Goal: Check status

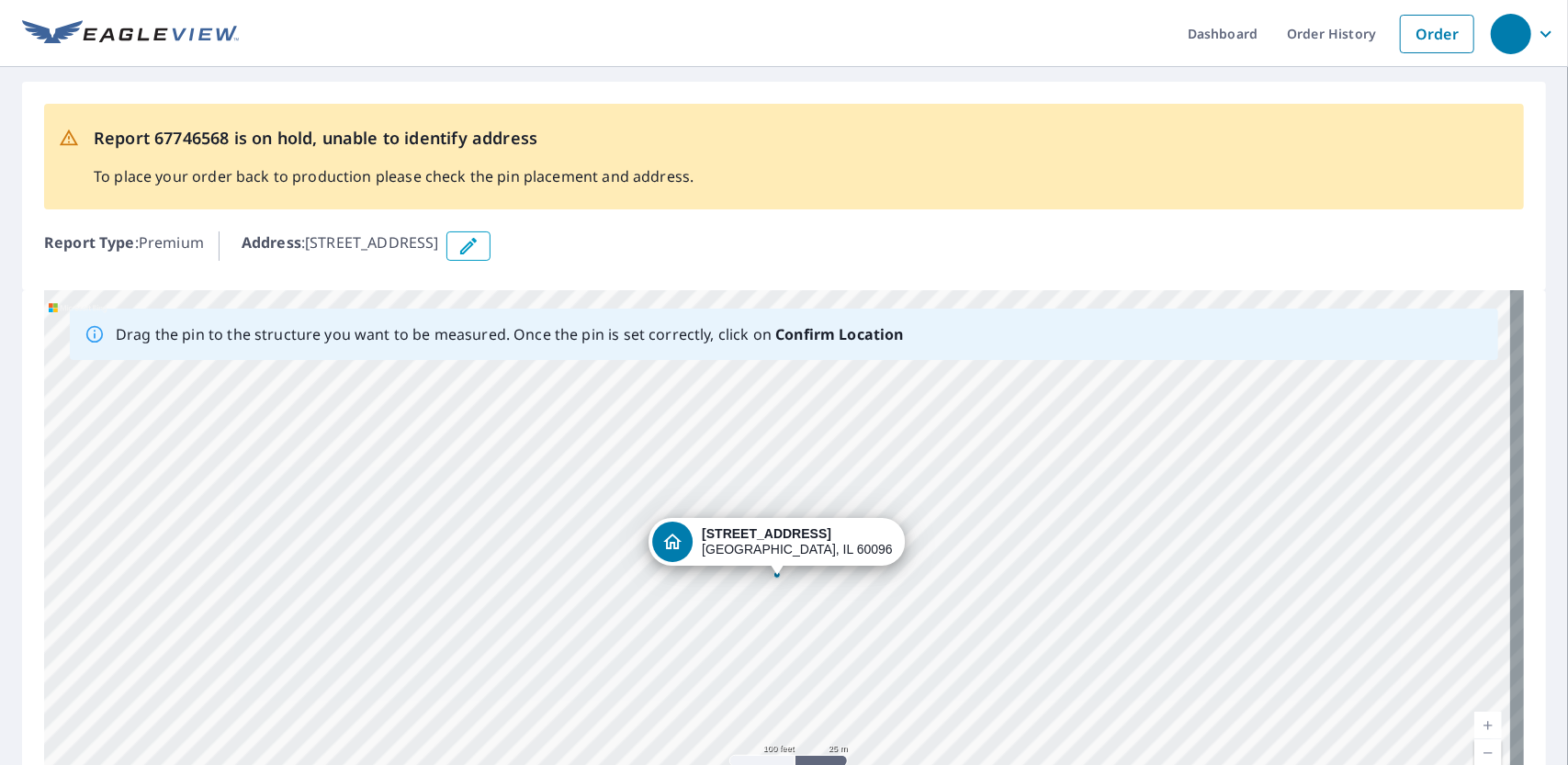
drag, startPoint x: 1124, startPoint y: 459, endPoint x: 955, endPoint y: 238, distance: 278.2
click at [955, 238] on div "Address : 43366 N Willow Hollow Ln, Winthrop Harbor, IL, 60096" at bounding box center [883, 246] width 1282 height 29
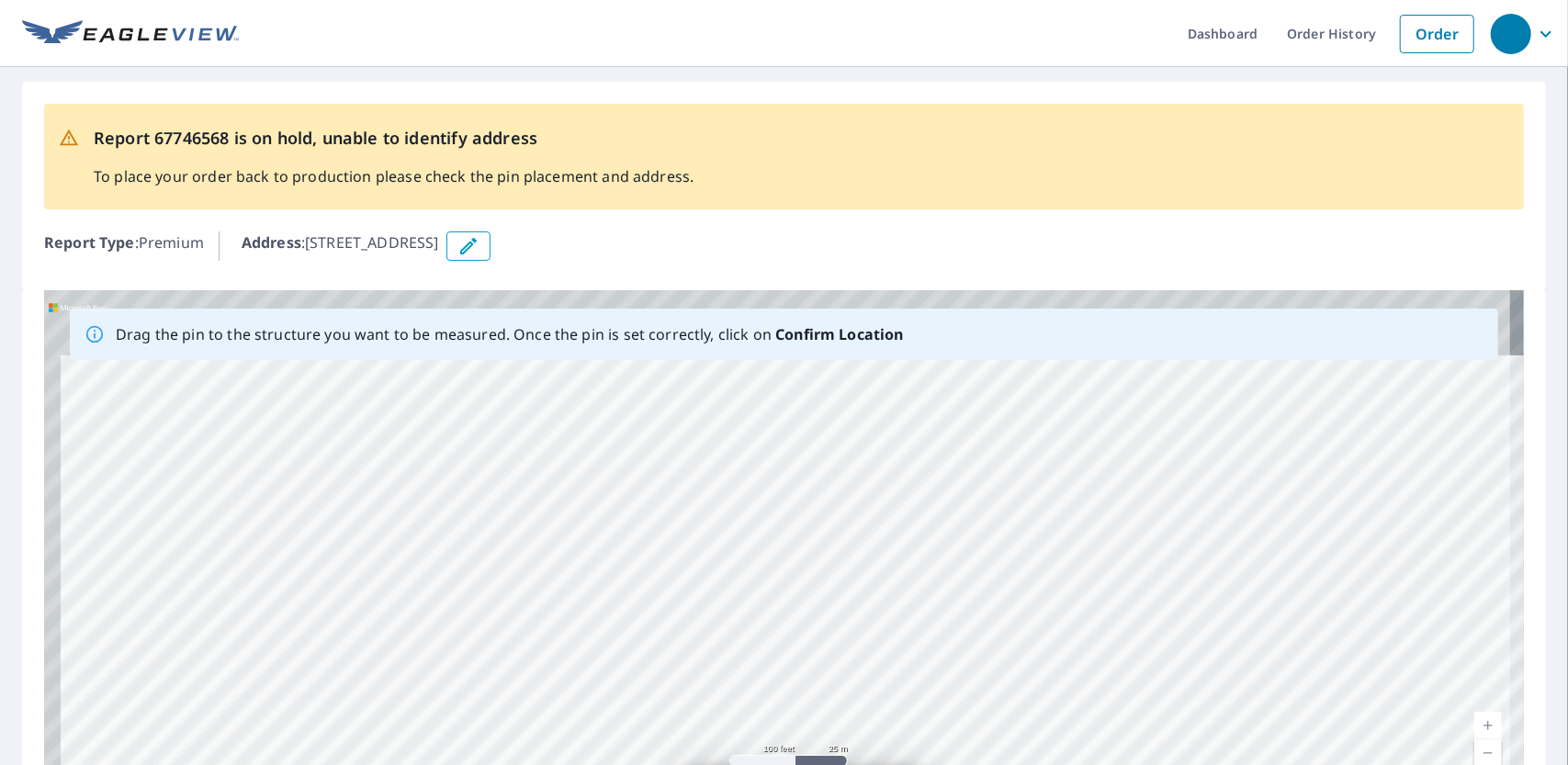
drag, startPoint x: 952, startPoint y: 506, endPoint x: 984, endPoint y: 775, distance: 270.9
click at [984, 764] on html "Dashboard Order History Order Report 67746568 is on hold, unable to identify ad…" at bounding box center [784, 382] width 1568 height 765
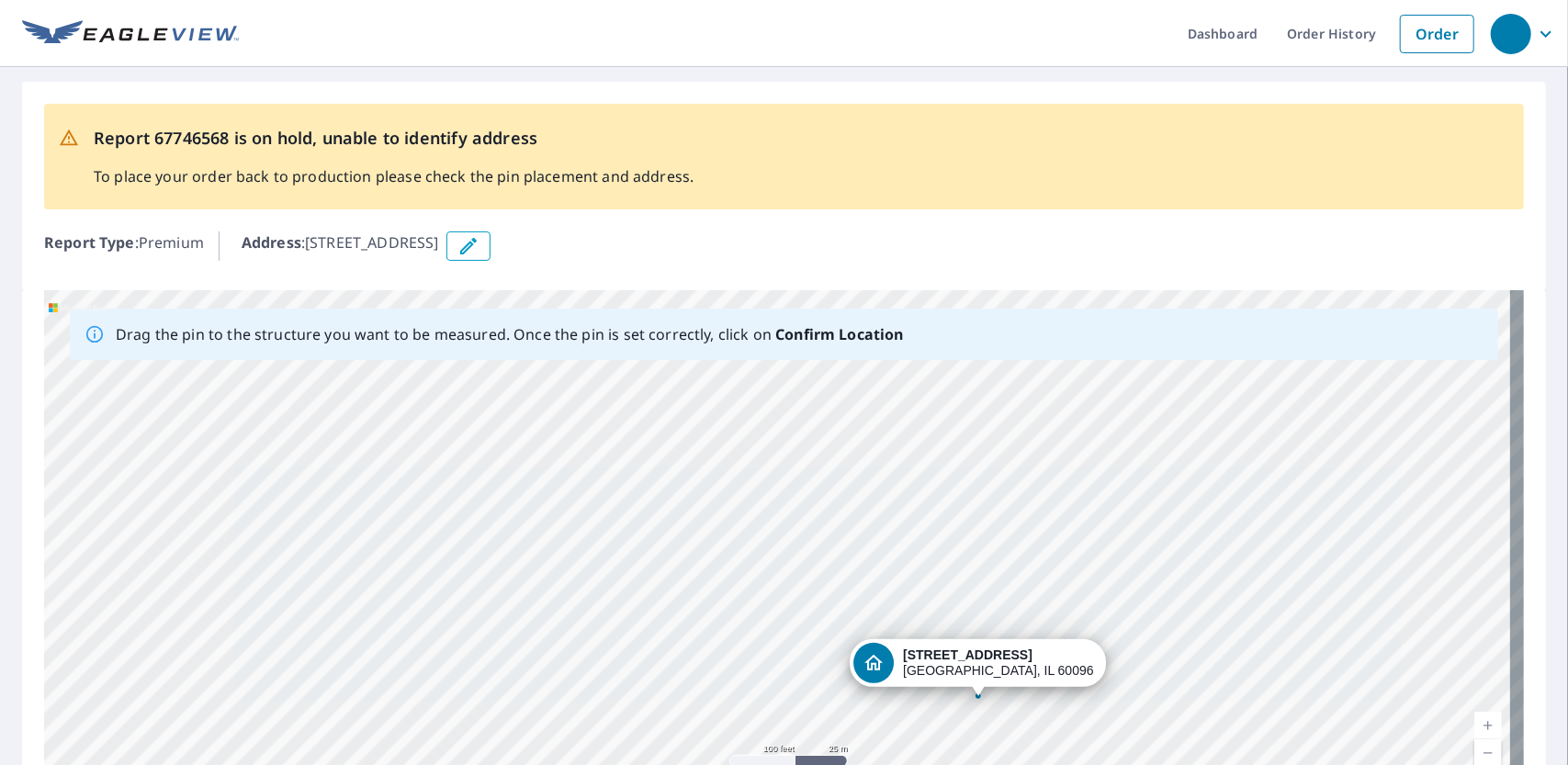
click at [1154, 627] on div "43366 N Willow Hollow Ln Winthrop Harbor, IL 60096" at bounding box center [784, 578] width 1480 height 576
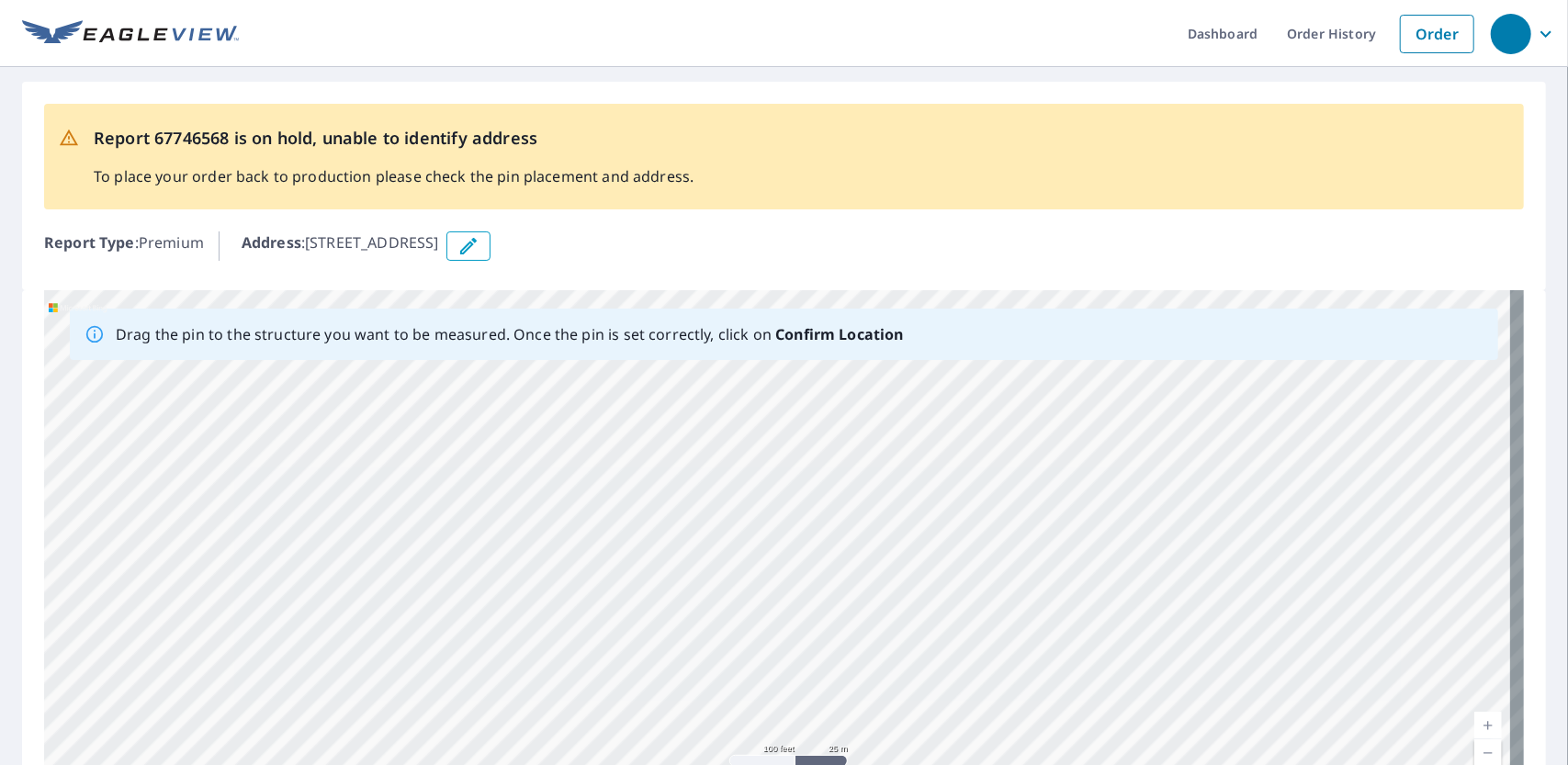
drag, startPoint x: 1095, startPoint y: 506, endPoint x: 1064, endPoint y: 682, distance: 178.7
click at [1064, 682] on div "[STREET_ADDRESS]" at bounding box center [784, 578] width 1480 height 576
click at [1010, 585] on div "[STREET_ADDRESS]" at bounding box center [784, 578] width 1480 height 576
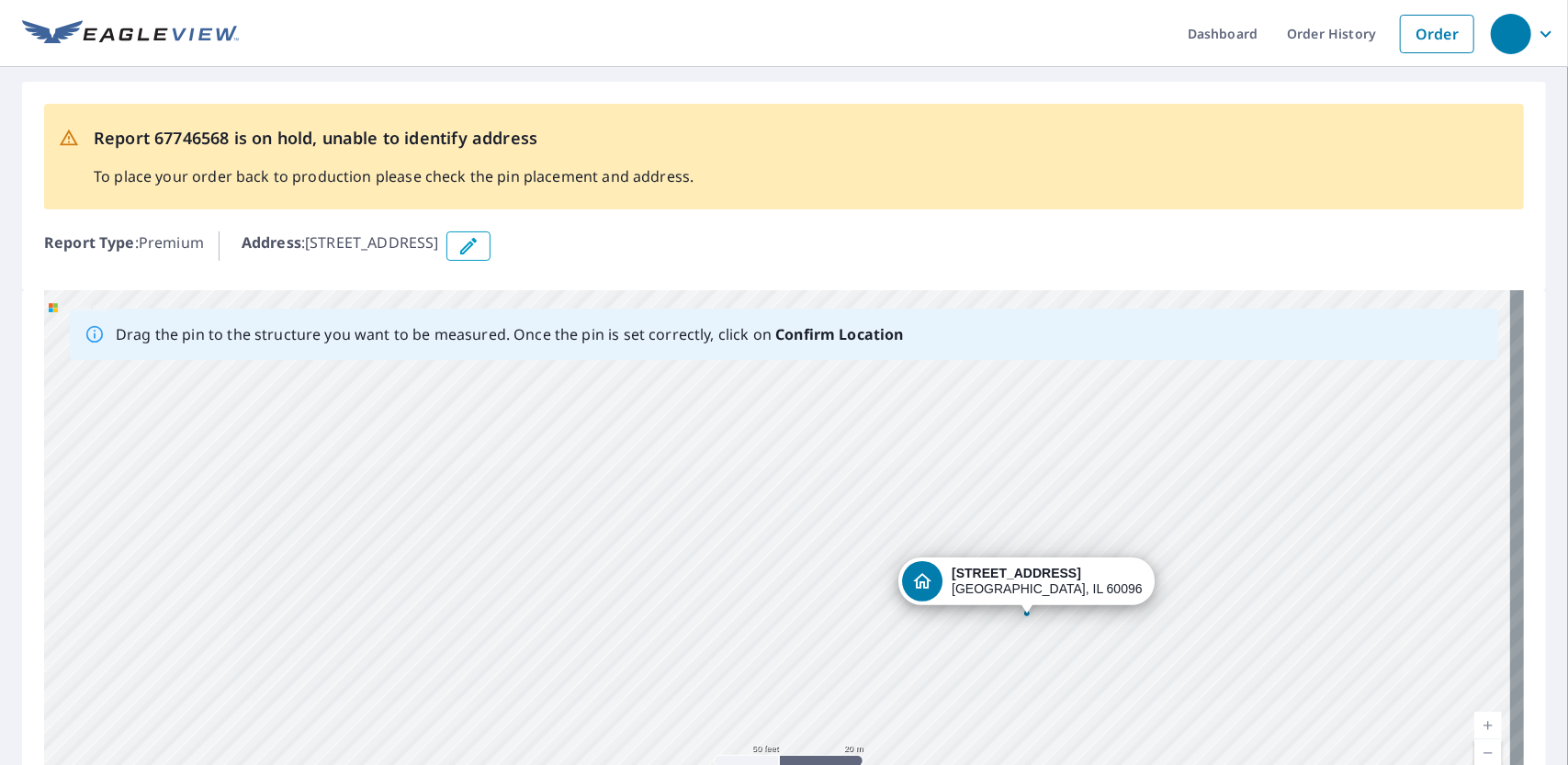
drag, startPoint x: 992, startPoint y: 584, endPoint x: 1001, endPoint y: 459, distance: 125.3
click at [1001, 459] on div "[STREET_ADDRESS]" at bounding box center [784, 578] width 1480 height 576
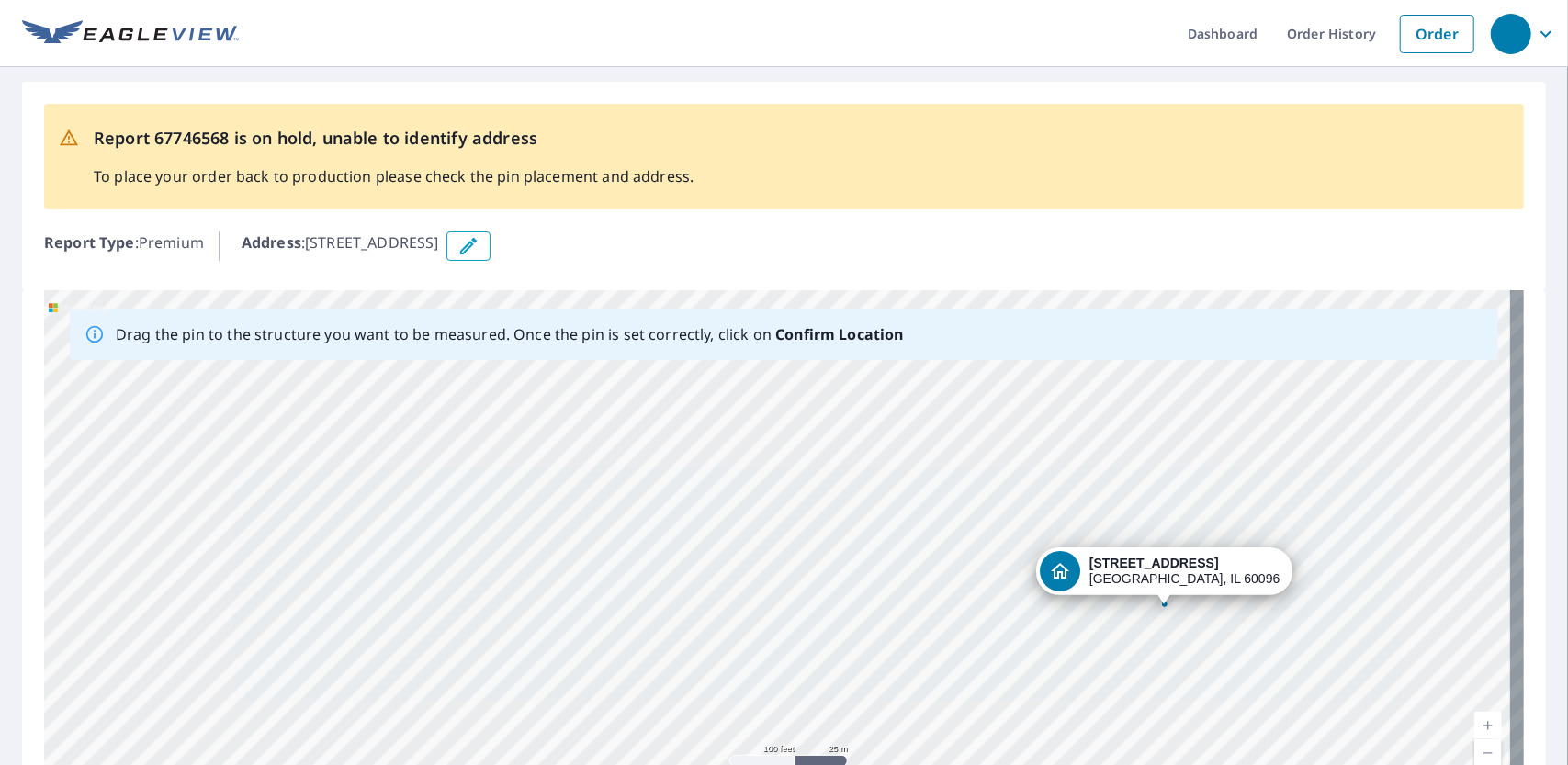
click at [1105, 695] on div "[STREET_ADDRESS]" at bounding box center [784, 578] width 1480 height 576
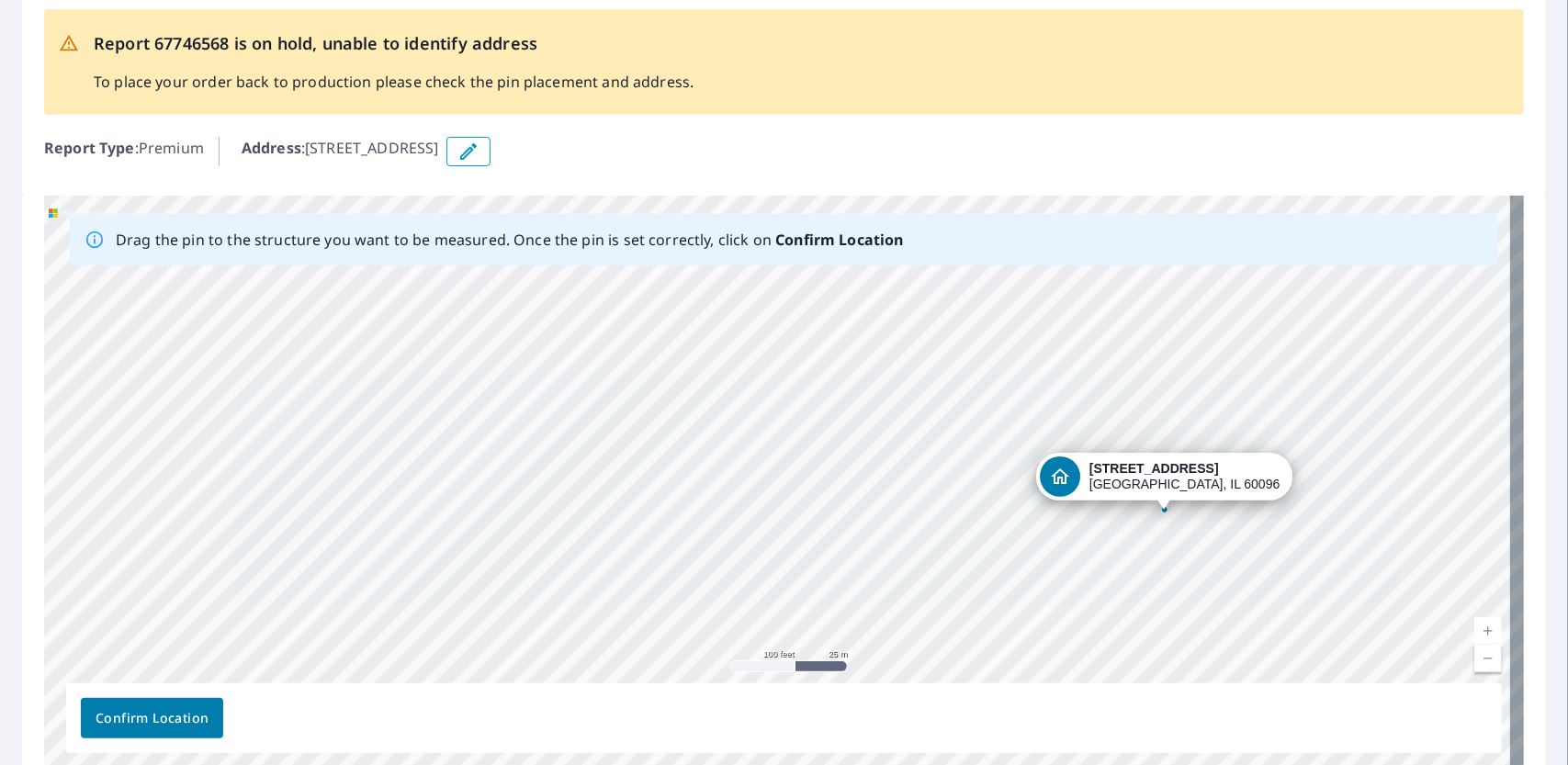
scroll to position [110, 0]
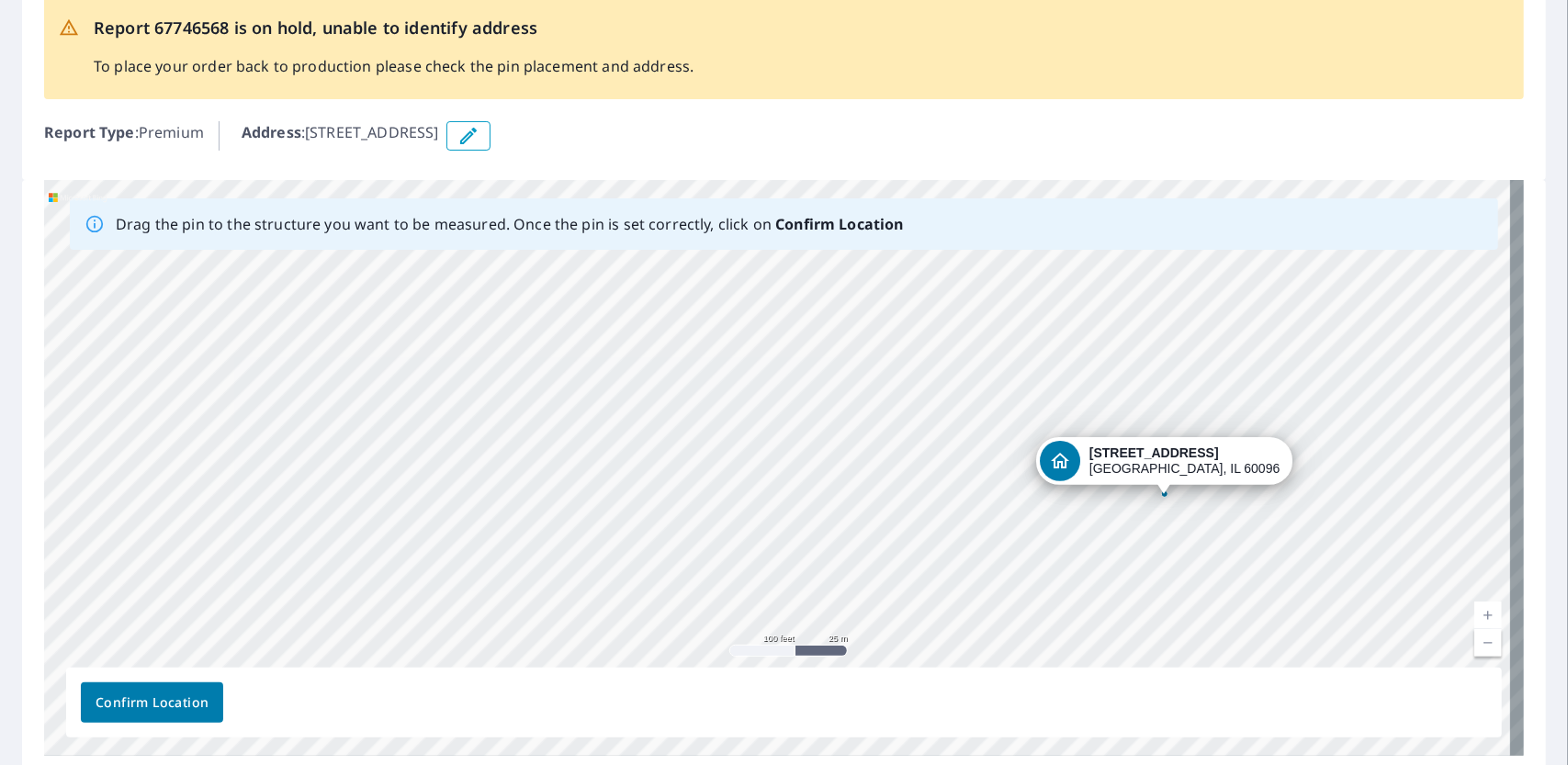
click at [1128, 571] on div "[STREET_ADDRESS]" at bounding box center [784, 468] width 1480 height 576
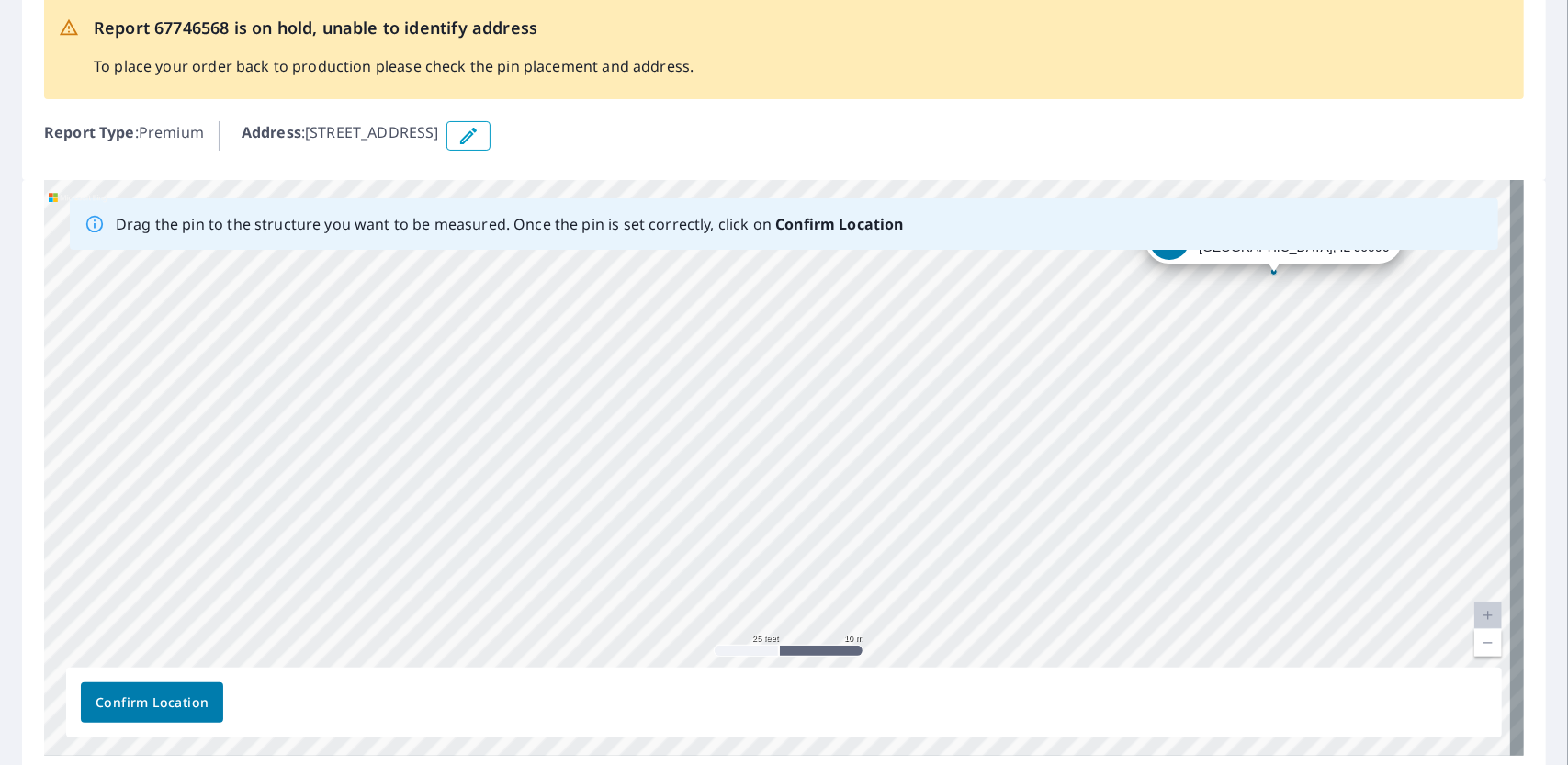
drag, startPoint x: 1128, startPoint y: 571, endPoint x: 1001, endPoint y: 444, distance: 179.6
click at [1001, 444] on div "[STREET_ADDRESS]" at bounding box center [784, 468] width 1480 height 576
drag, startPoint x: 1124, startPoint y: 602, endPoint x: 1131, endPoint y: 363, distance: 239.1
click at [1131, 363] on div "[STREET_ADDRESS]" at bounding box center [784, 468] width 1480 height 576
click at [1091, 475] on div "[STREET_ADDRESS]" at bounding box center [784, 468] width 1480 height 576
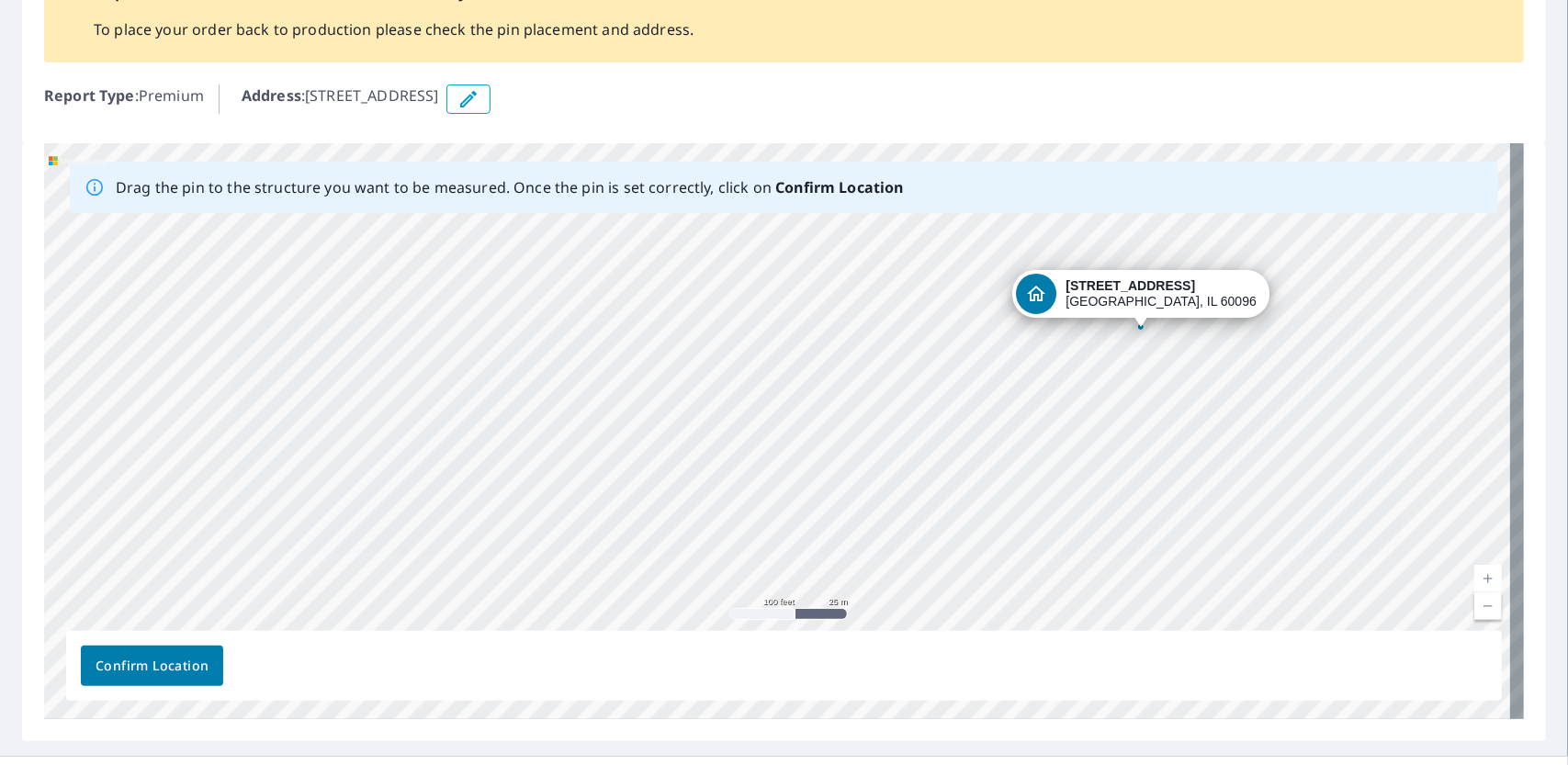
scroll to position [159, 0]
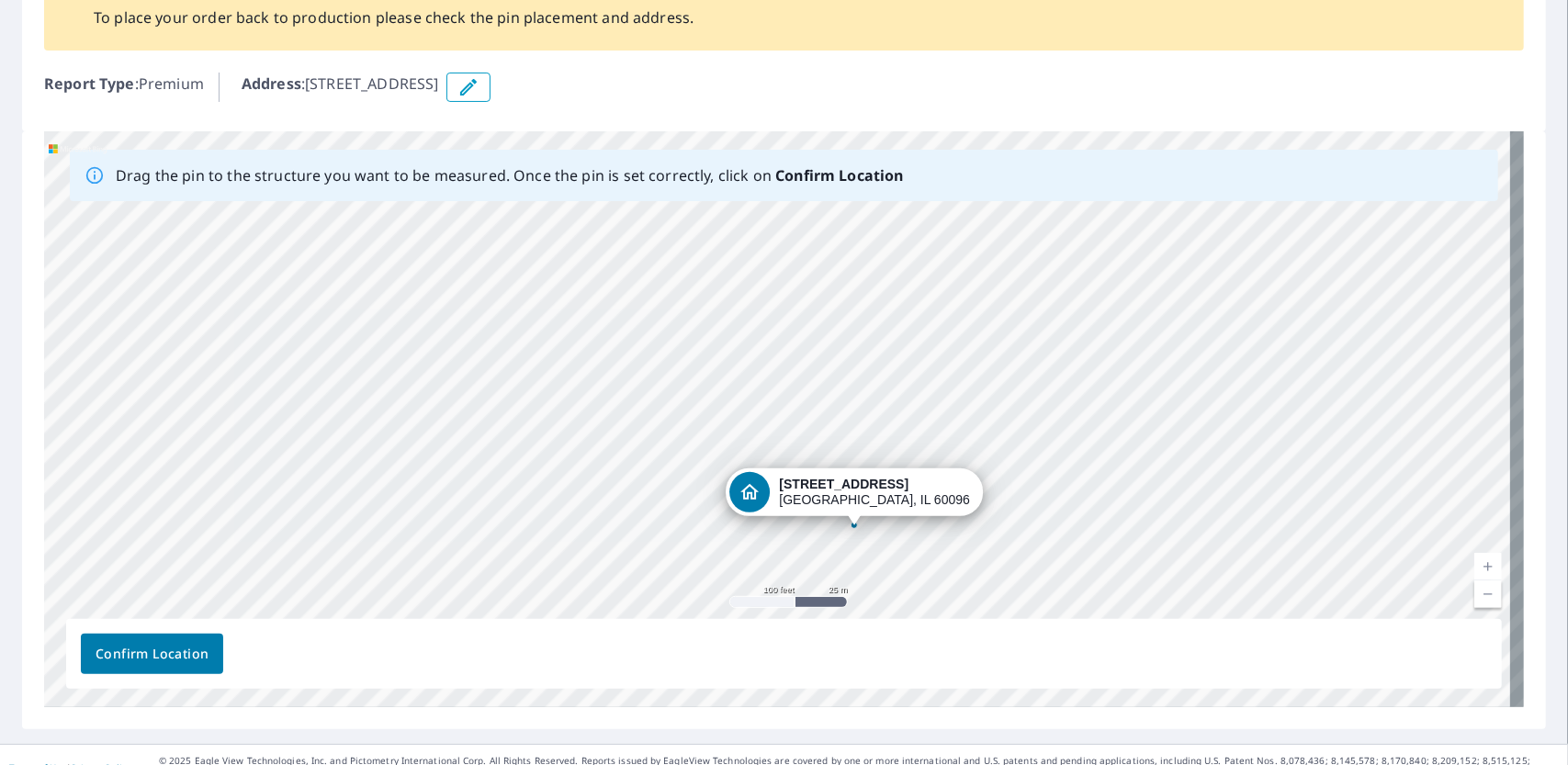
drag, startPoint x: 890, startPoint y: 338, endPoint x: 604, endPoint y: 549, distance: 355.4
click at [604, 549] on div "[STREET_ADDRESS]" at bounding box center [784, 419] width 1480 height 576
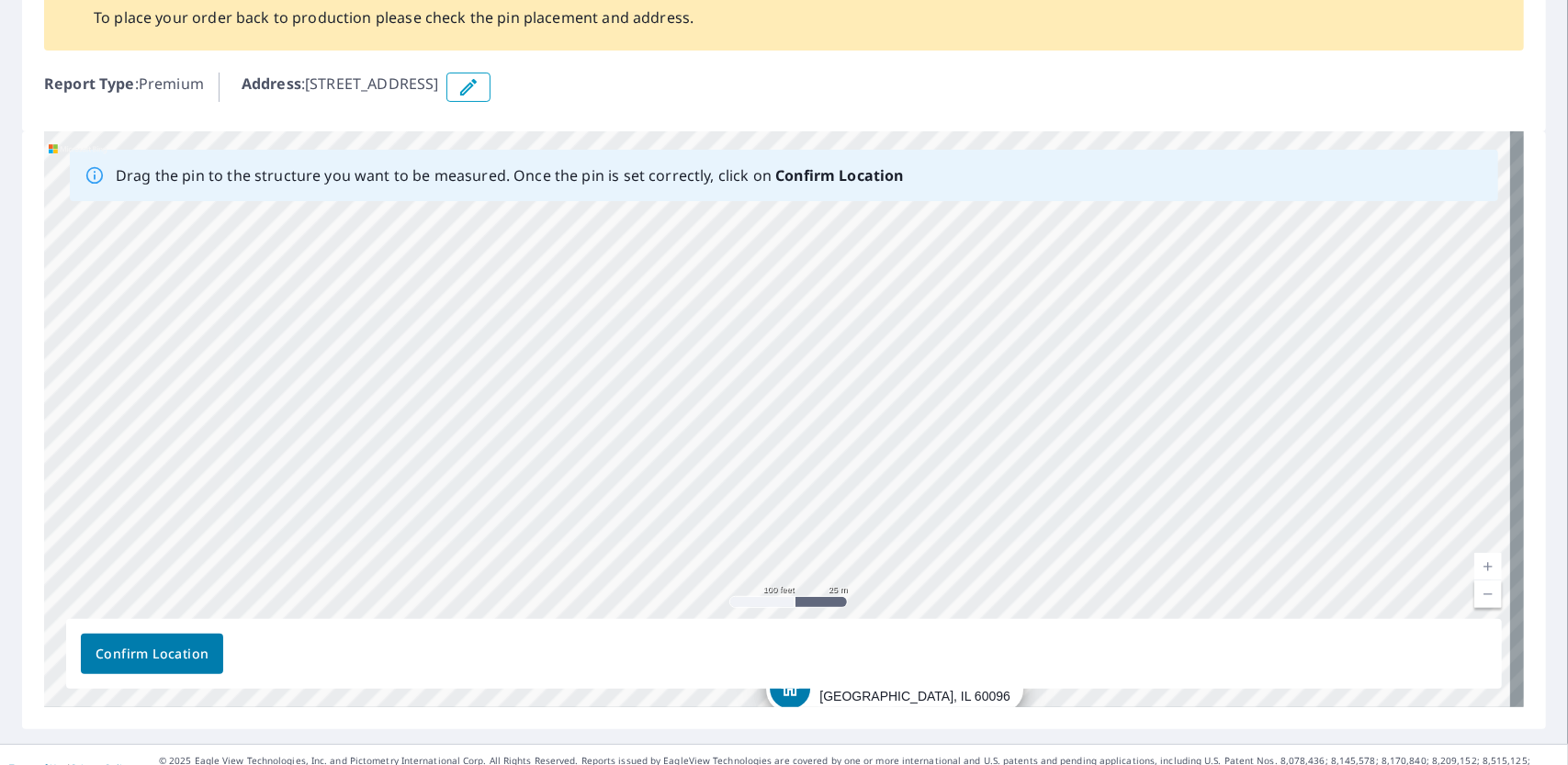
drag, startPoint x: 1105, startPoint y: 335, endPoint x: 1037, endPoint y: 476, distance: 156.5
click at [1143, 530] on div "[STREET_ADDRESS]" at bounding box center [784, 419] width 1480 height 576
click at [962, 444] on div "[STREET_ADDRESS]" at bounding box center [784, 419] width 1480 height 576
drag, startPoint x: 962, startPoint y: 444, endPoint x: 965, endPoint y: 475, distance: 31.1
click at [965, 475] on div "[STREET_ADDRESS]" at bounding box center [784, 419] width 1480 height 576
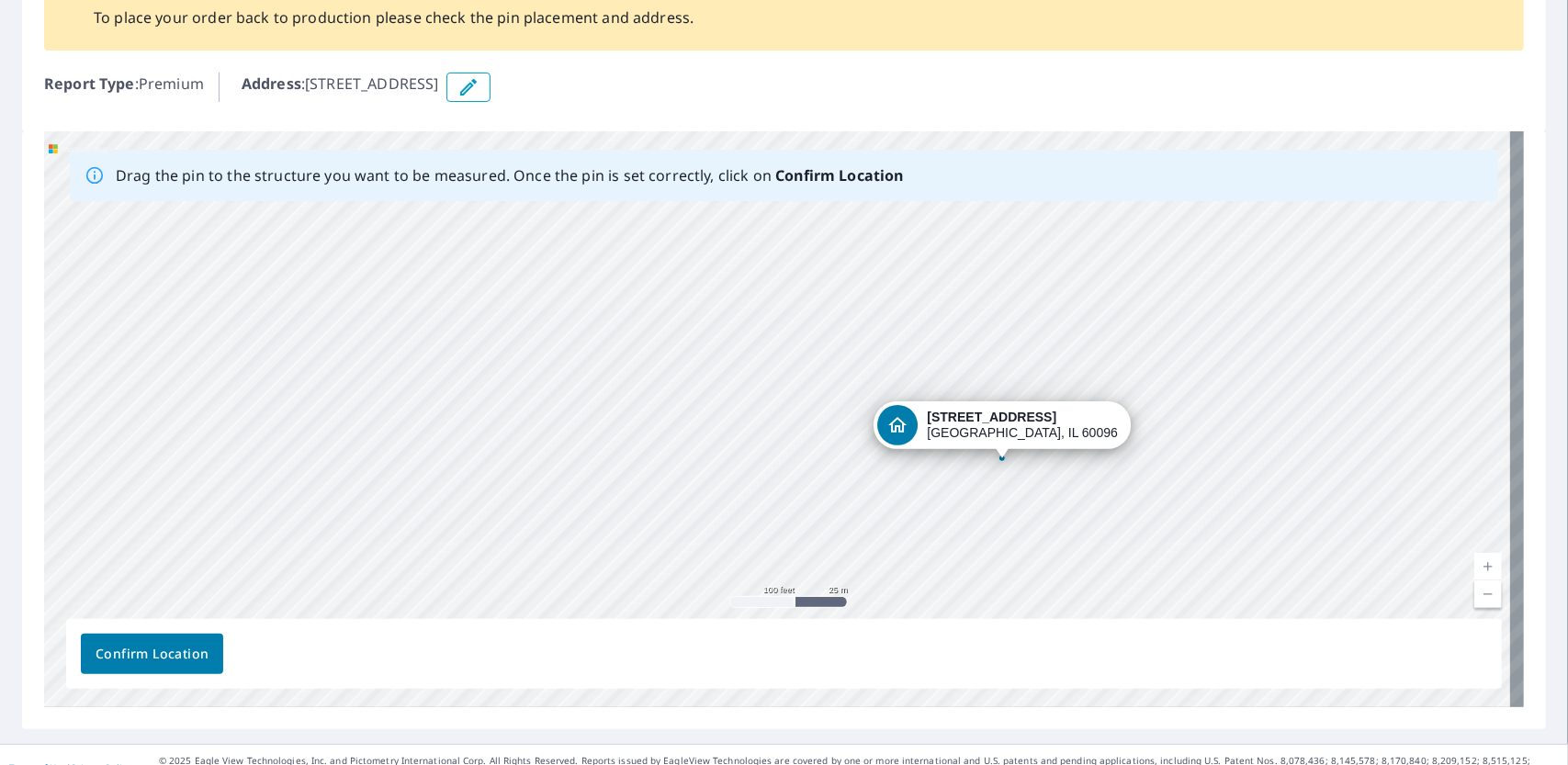
drag, startPoint x: 1015, startPoint y: 562, endPoint x: 1123, endPoint y: 270, distance: 311.3
click at [1123, 270] on div "[STREET_ADDRESS]" at bounding box center [784, 419] width 1480 height 576
click at [998, 467] on div "[STREET_ADDRESS]" at bounding box center [784, 419] width 1480 height 576
click at [998, 454] on div "Dropped pin, building 1, Residential property, 43366 N Willow Hollow Ln Winthro…" at bounding box center [1002, 449] width 24 height 18
click at [966, 510] on div "[STREET_ADDRESS]" at bounding box center [784, 419] width 1480 height 576
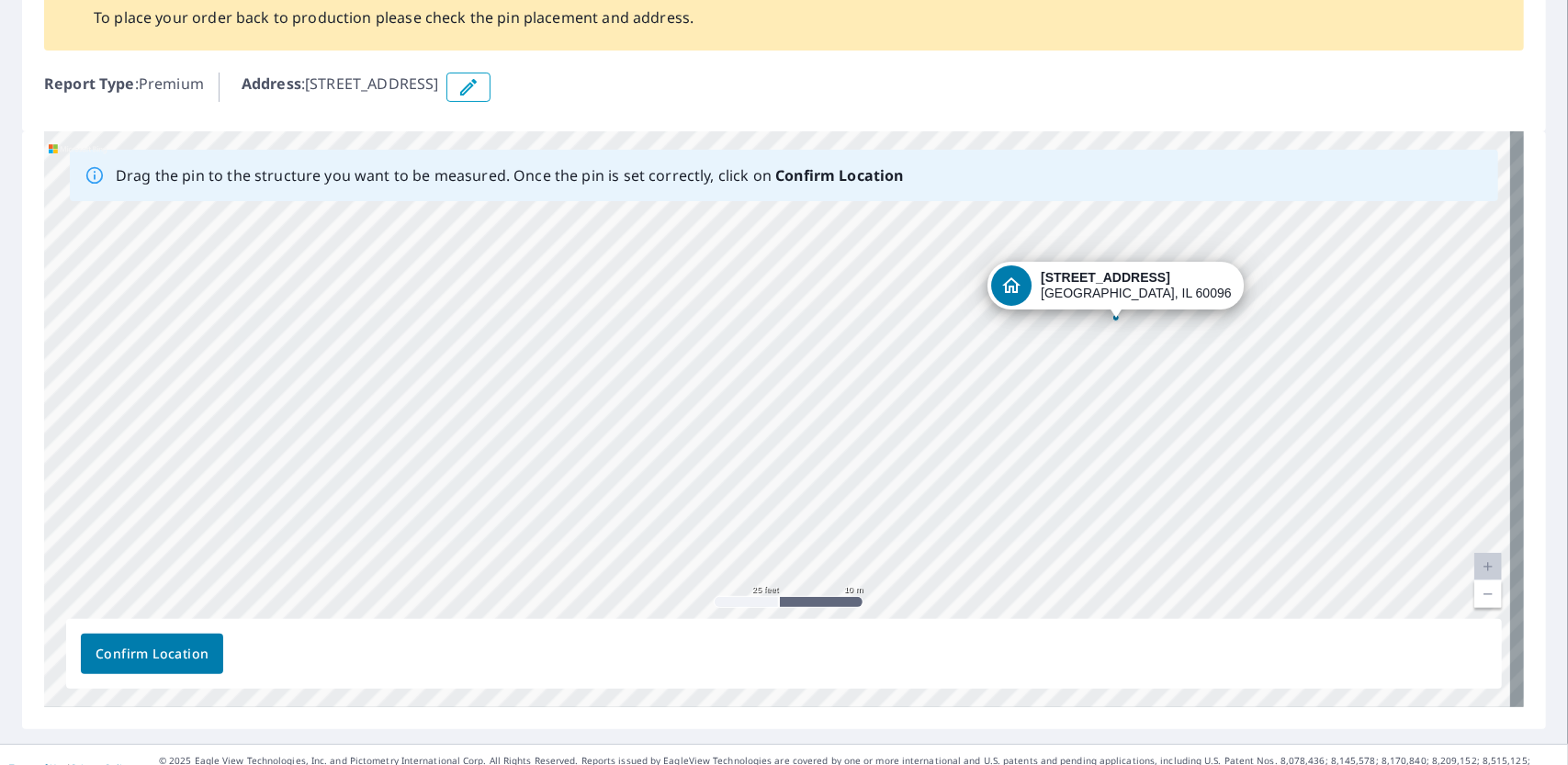
drag, startPoint x: 964, startPoint y: 508, endPoint x: 896, endPoint y: 472, distance: 76.9
click at [896, 472] on div "[STREET_ADDRESS]" at bounding box center [784, 419] width 1480 height 576
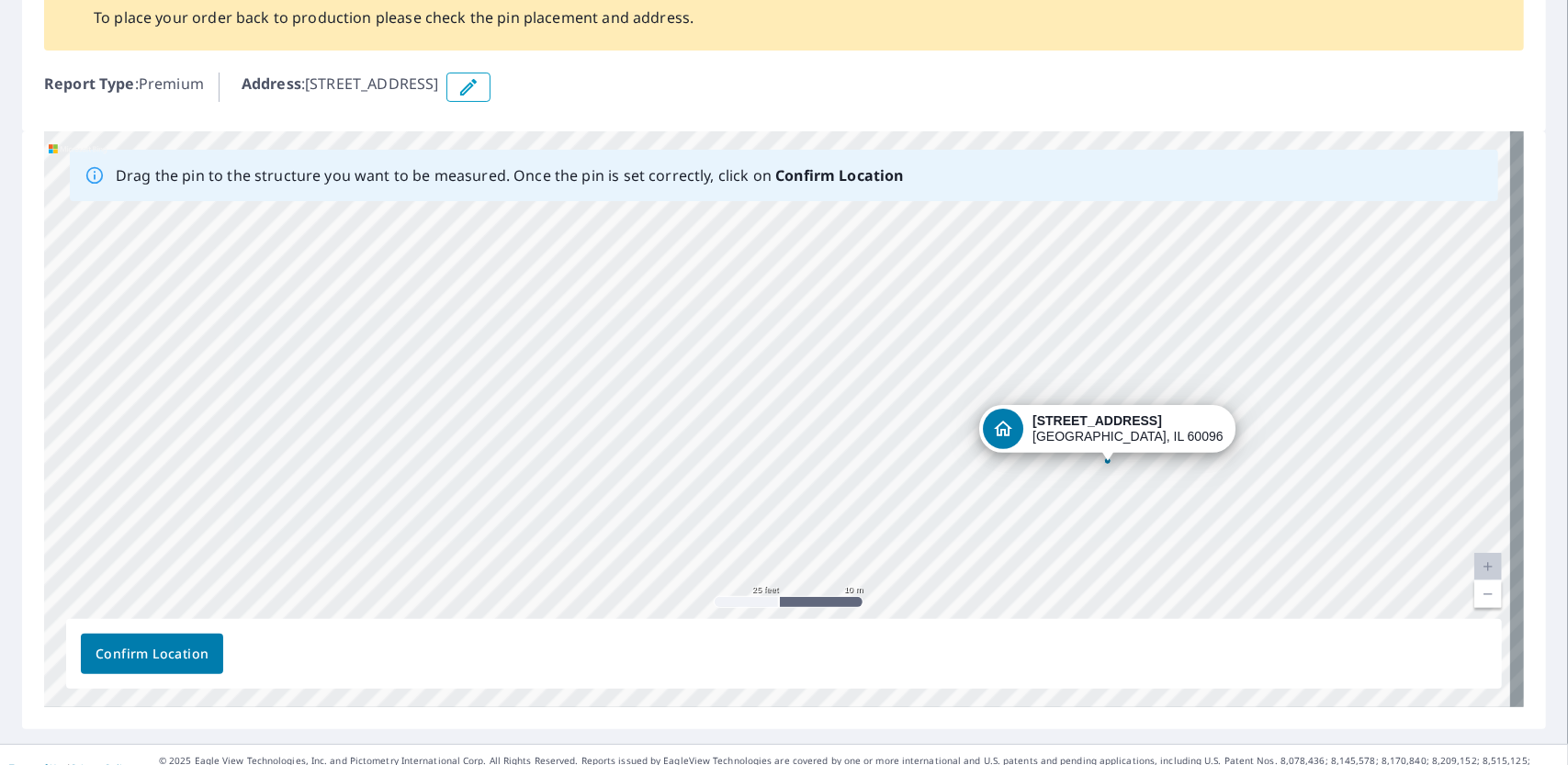
drag, startPoint x: 1013, startPoint y: 353, endPoint x: 1018, endPoint y: 481, distance: 128.1
click at [1002, 497] on div "[STREET_ADDRESS]" at bounding box center [784, 419] width 1480 height 576
click at [1246, 350] on div "[STREET_ADDRESS]" at bounding box center [784, 419] width 1480 height 576
click at [919, 338] on div "[STREET_ADDRESS]" at bounding box center [784, 419] width 1480 height 576
click at [1009, 521] on div "[STREET_ADDRESS]" at bounding box center [784, 419] width 1480 height 576
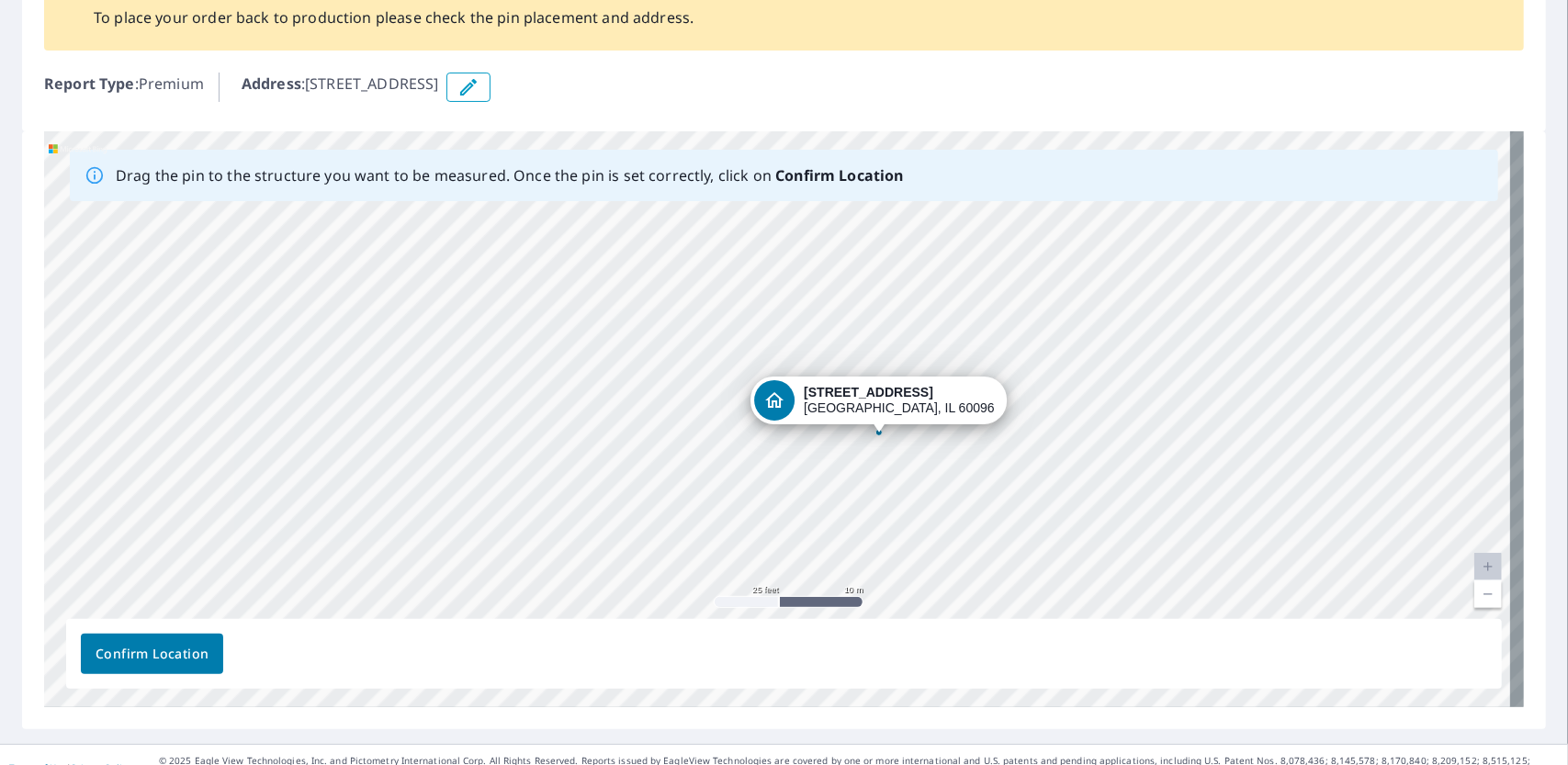
drag, startPoint x: 1066, startPoint y: 487, endPoint x: 838, endPoint y: 459, distance: 229.7
click at [838, 459] on div "[STREET_ADDRESS]" at bounding box center [784, 419] width 1480 height 576
click at [883, 409] on div "[STREET_ADDRESS]" at bounding box center [898, 401] width 190 height 31
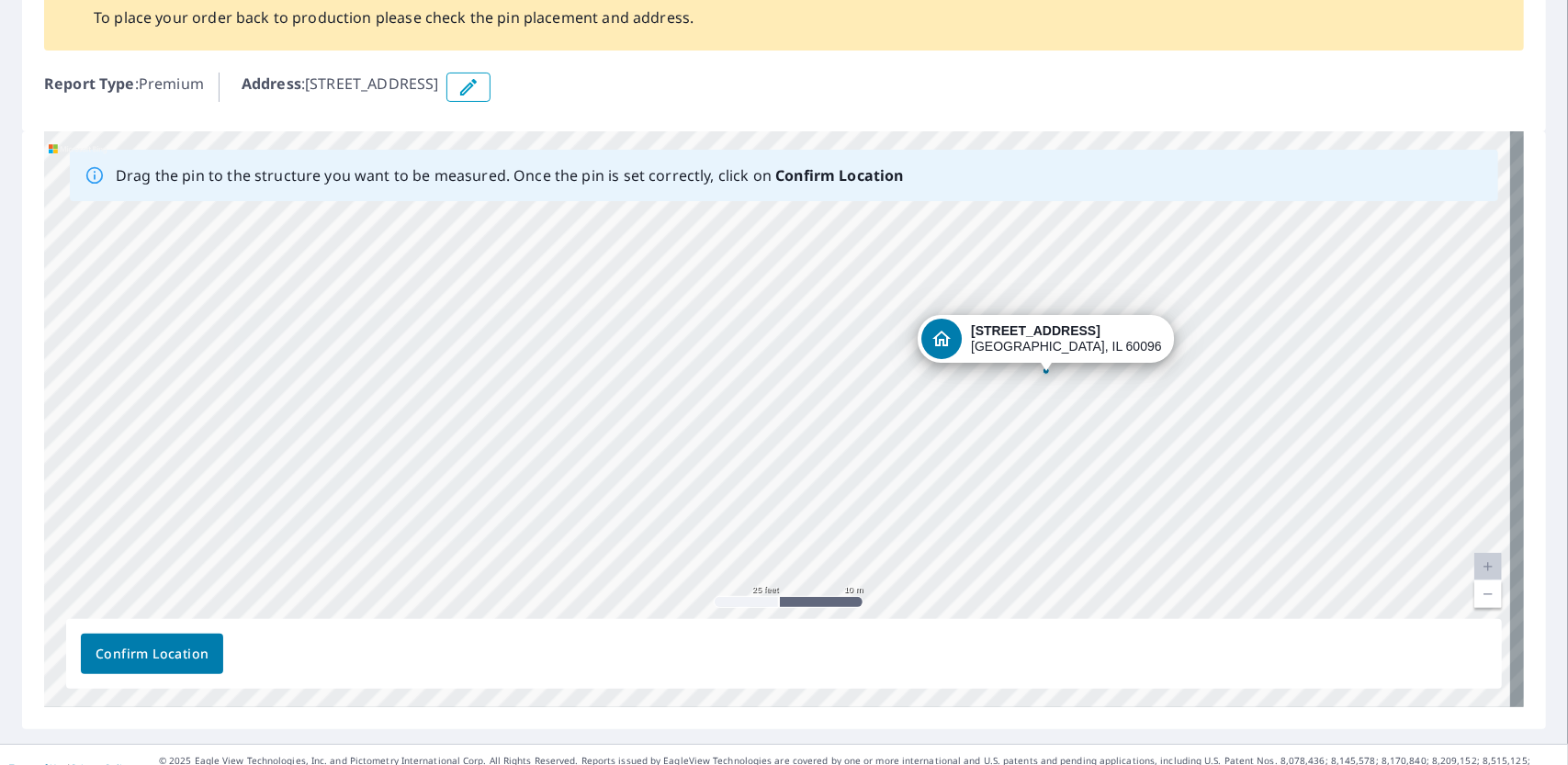
drag, startPoint x: 904, startPoint y: 410, endPoint x: 1062, endPoint y: 333, distance: 175.8
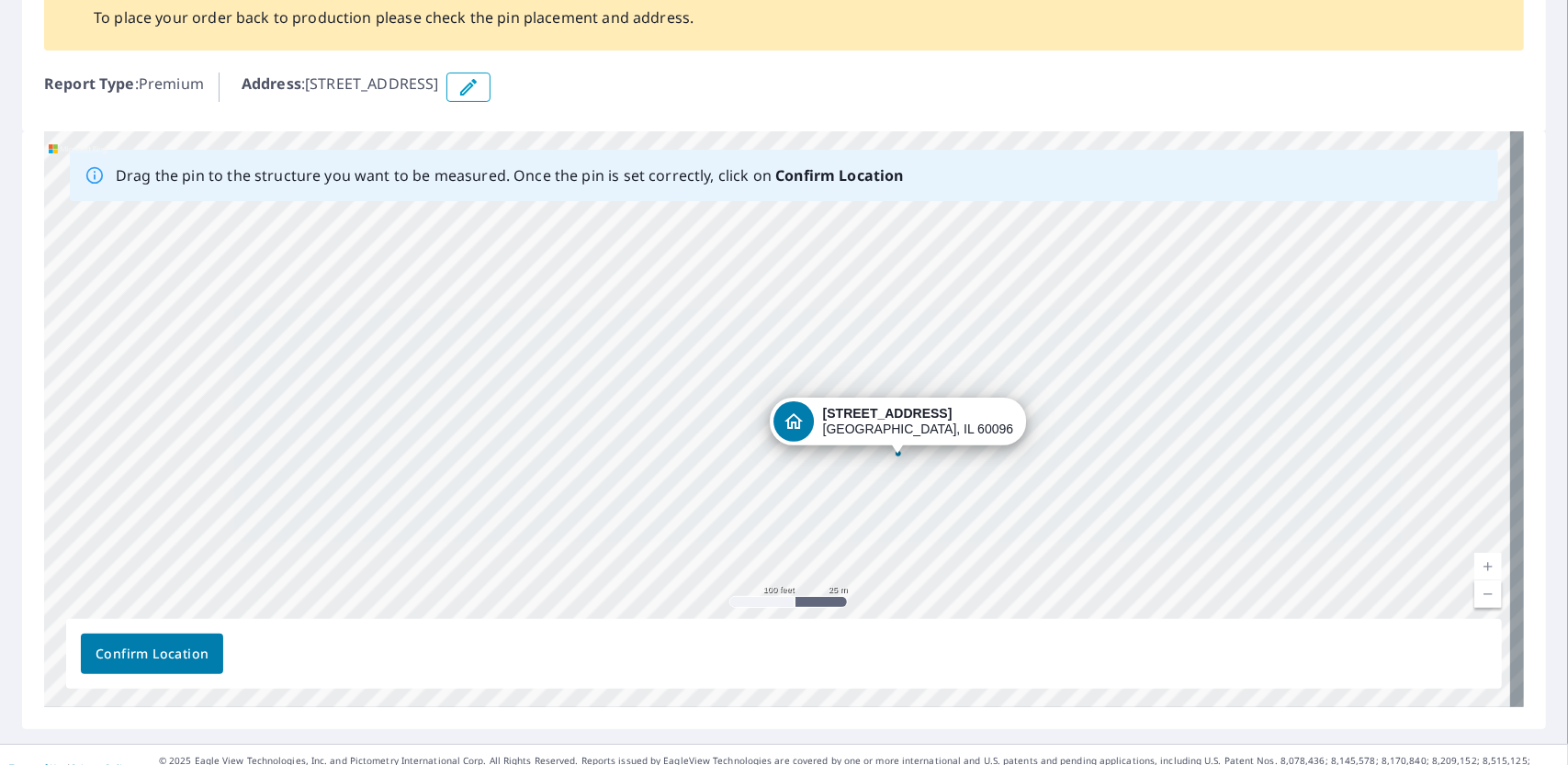
click at [814, 556] on div "[STREET_ADDRESS]" at bounding box center [784, 419] width 1480 height 576
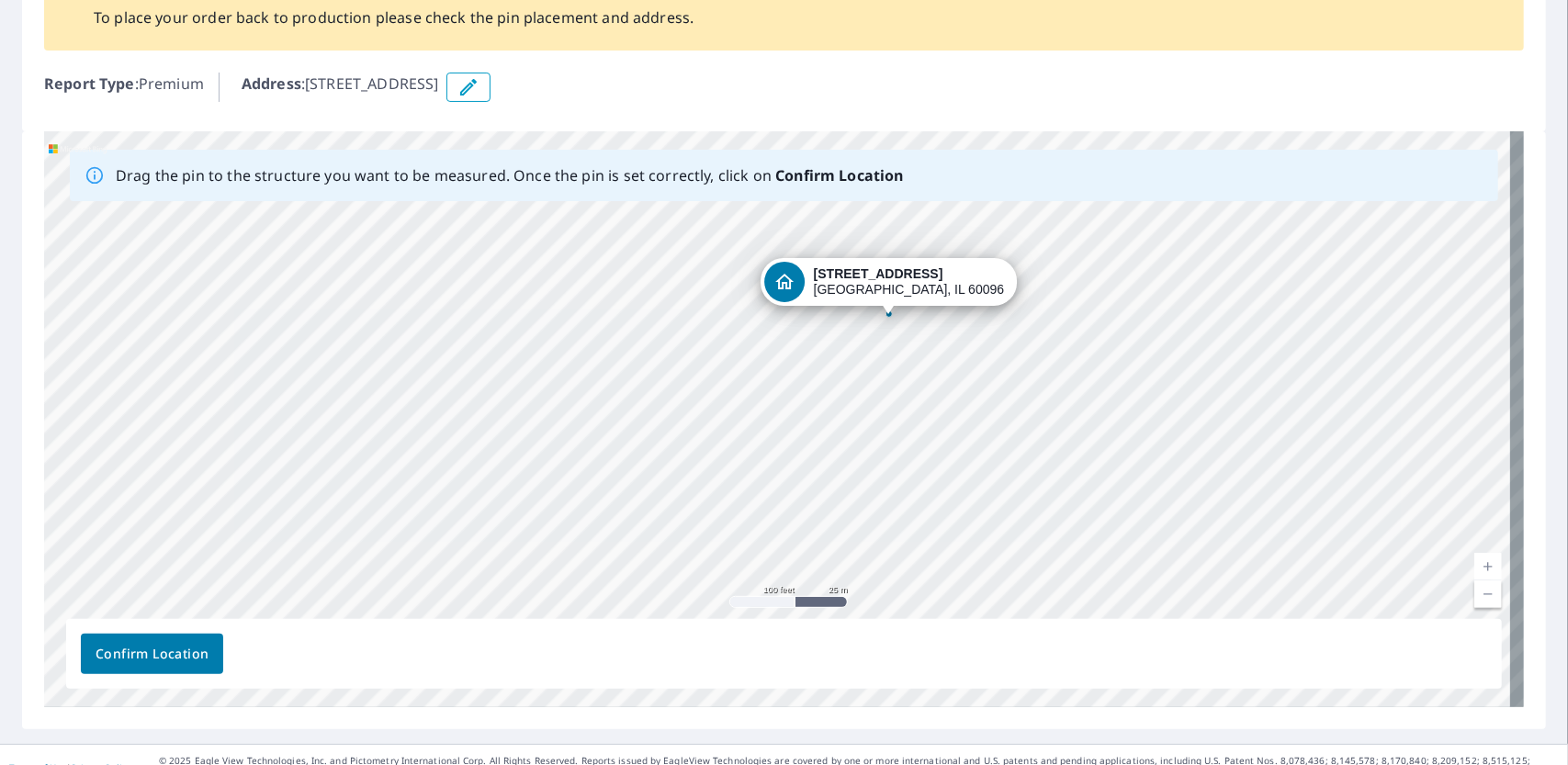
drag, startPoint x: 849, startPoint y: 539, endPoint x: 839, endPoint y: 400, distance: 139.4
click at [839, 400] on div "[STREET_ADDRESS]" at bounding box center [784, 419] width 1480 height 576
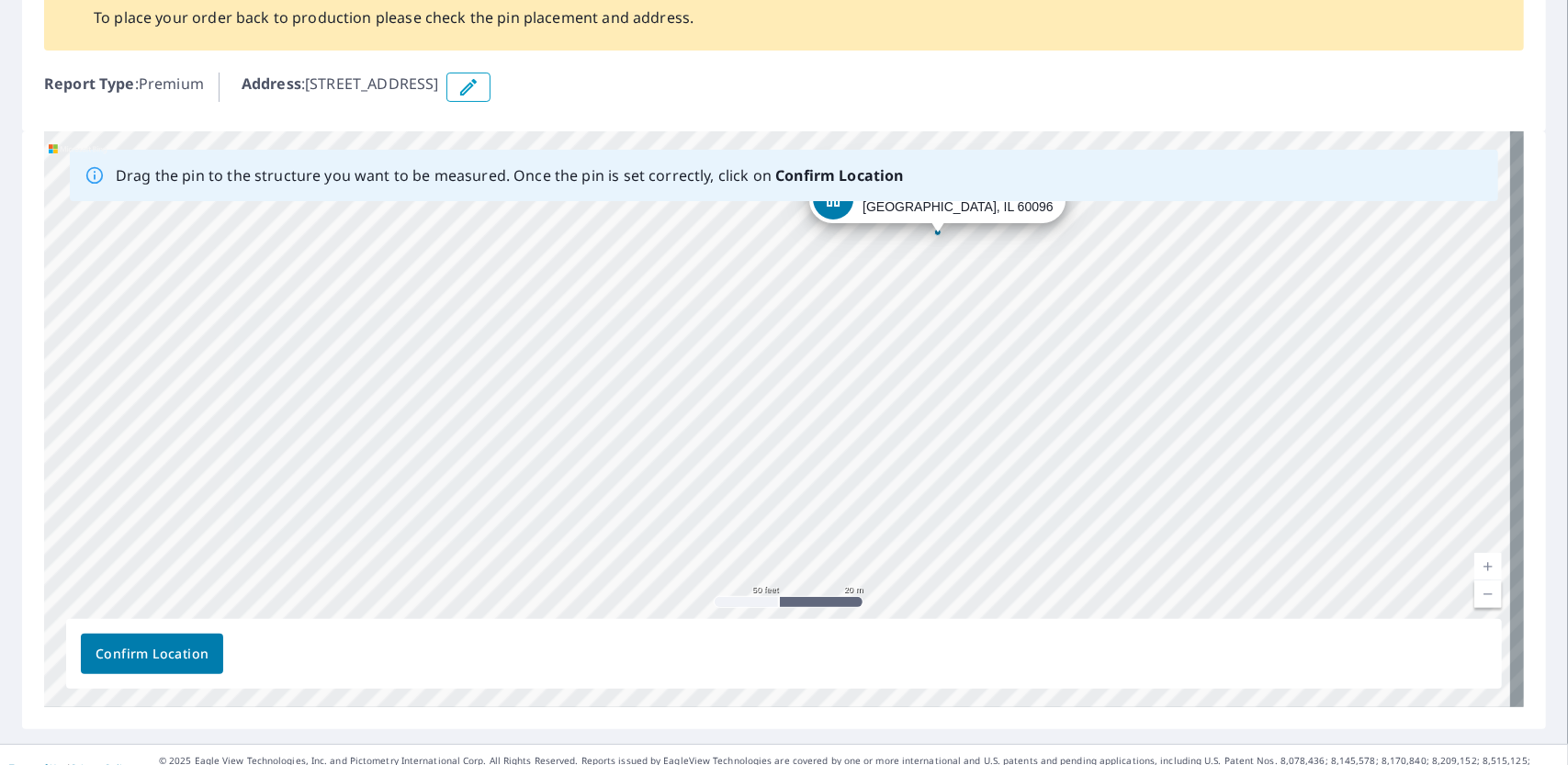
drag, startPoint x: 839, startPoint y: 400, endPoint x: 1122, endPoint y: 516, distance: 305.9
click at [1122, 516] on div "[STREET_ADDRESS]" at bounding box center [784, 419] width 1480 height 576
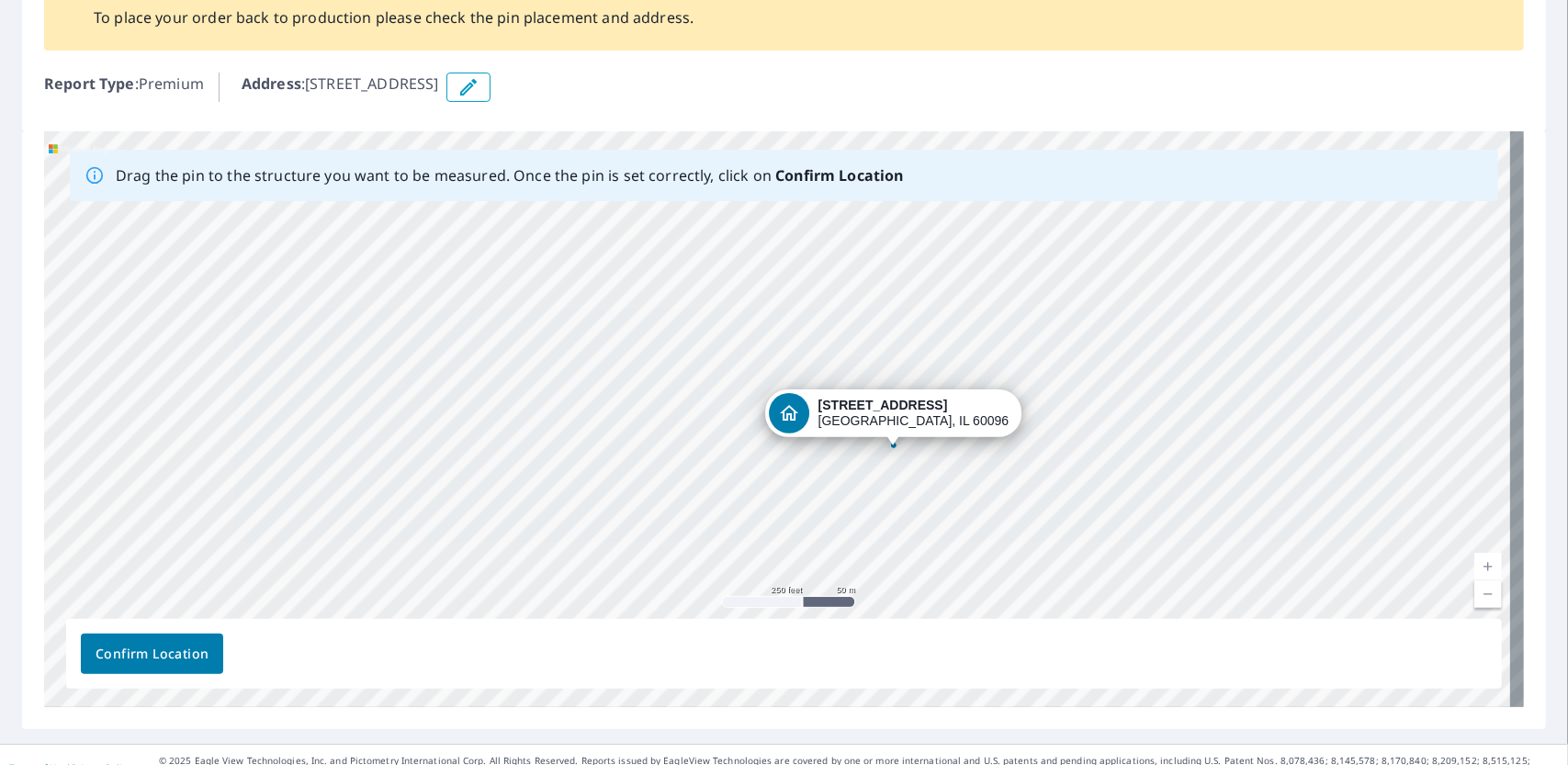
click at [915, 455] on div "[STREET_ADDRESS]" at bounding box center [784, 419] width 1480 height 576
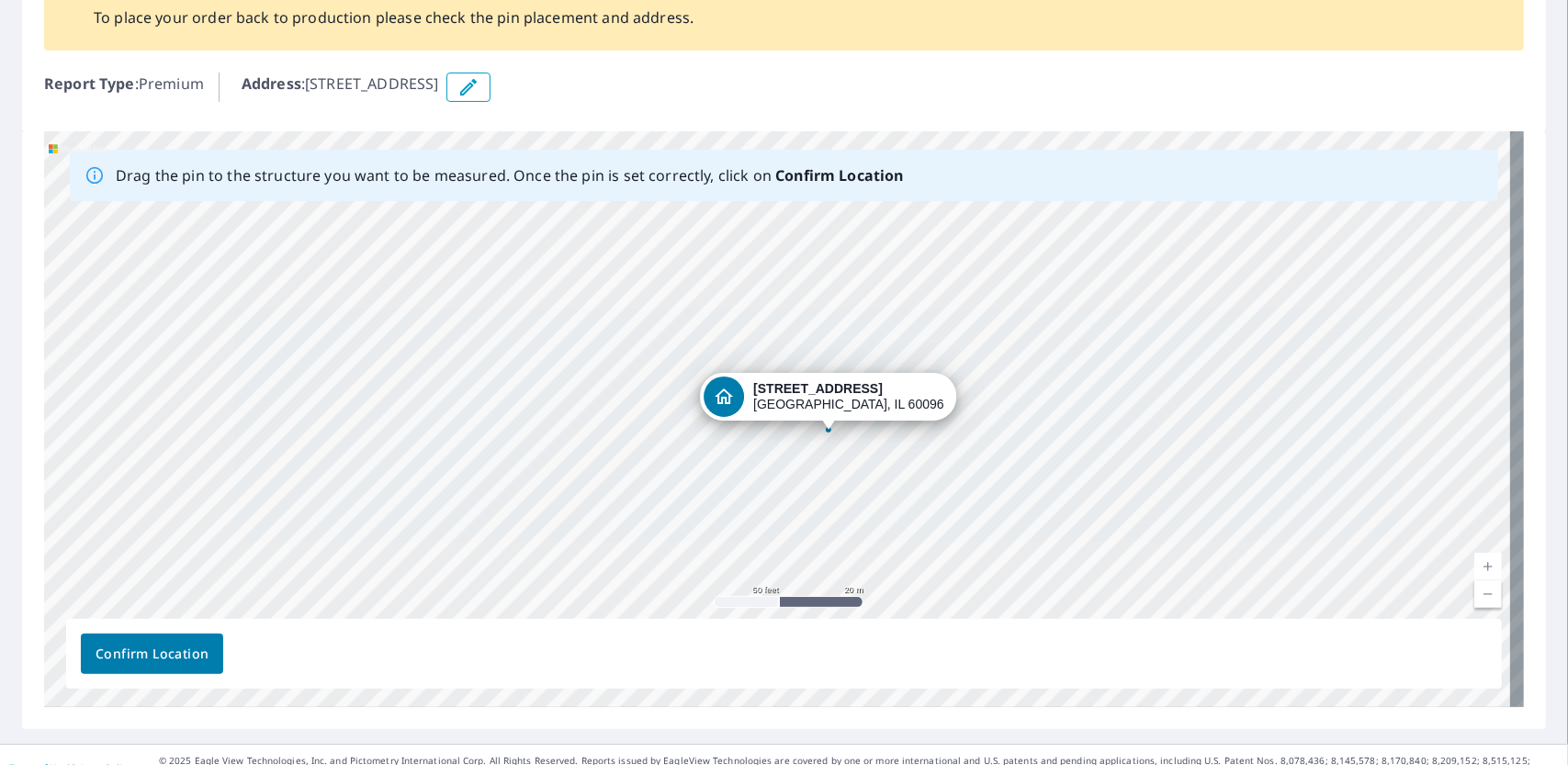
drag, startPoint x: 915, startPoint y: 455, endPoint x: 978, endPoint y: 536, distance: 102.6
click at [978, 536] on div "[STREET_ADDRESS]" at bounding box center [784, 419] width 1480 height 576
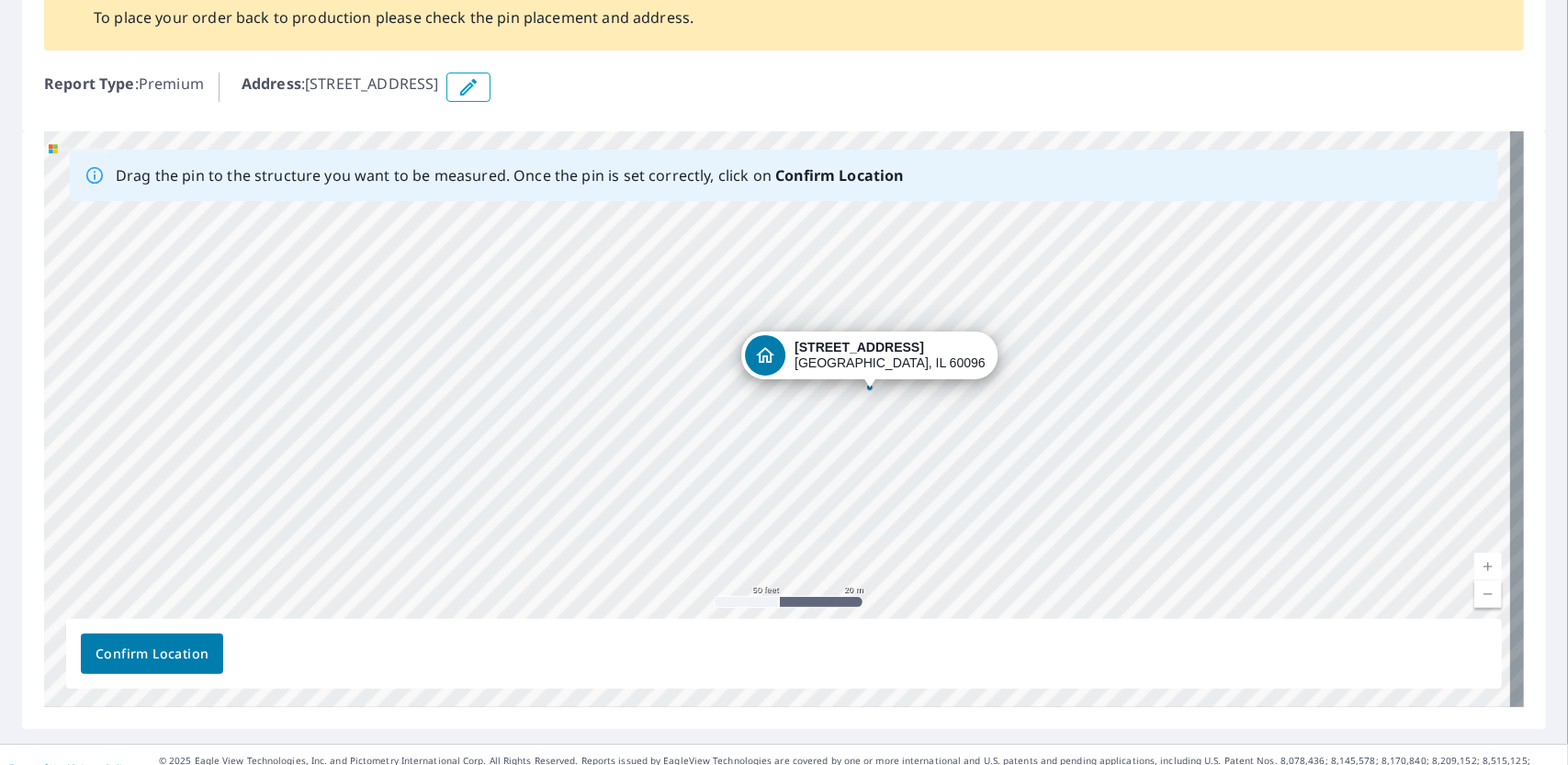
drag, startPoint x: 871, startPoint y: 397, endPoint x: 912, endPoint y: 354, distance: 59.4
click at [912, 354] on div "[STREET_ADDRESS]" at bounding box center [784, 419] width 1480 height 576
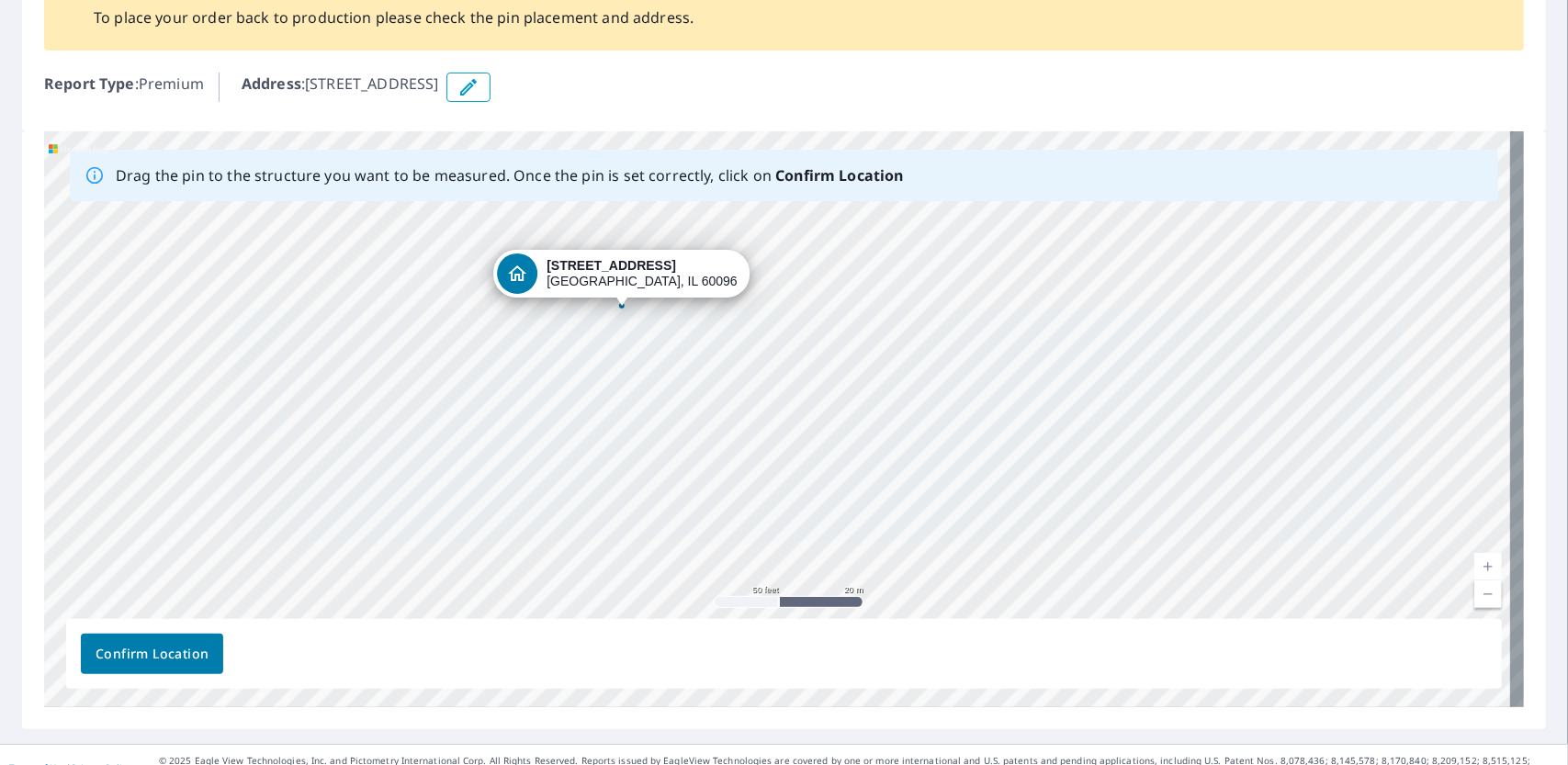
drag, startPoint x: 858, startPoint y: 270, endPoint x: 652, endPoint y: 273, distance: 206.0
click at [652, 273] on div "[STREET_ADDRESS]" at bounding box center [784, 419] width 1480 height 576
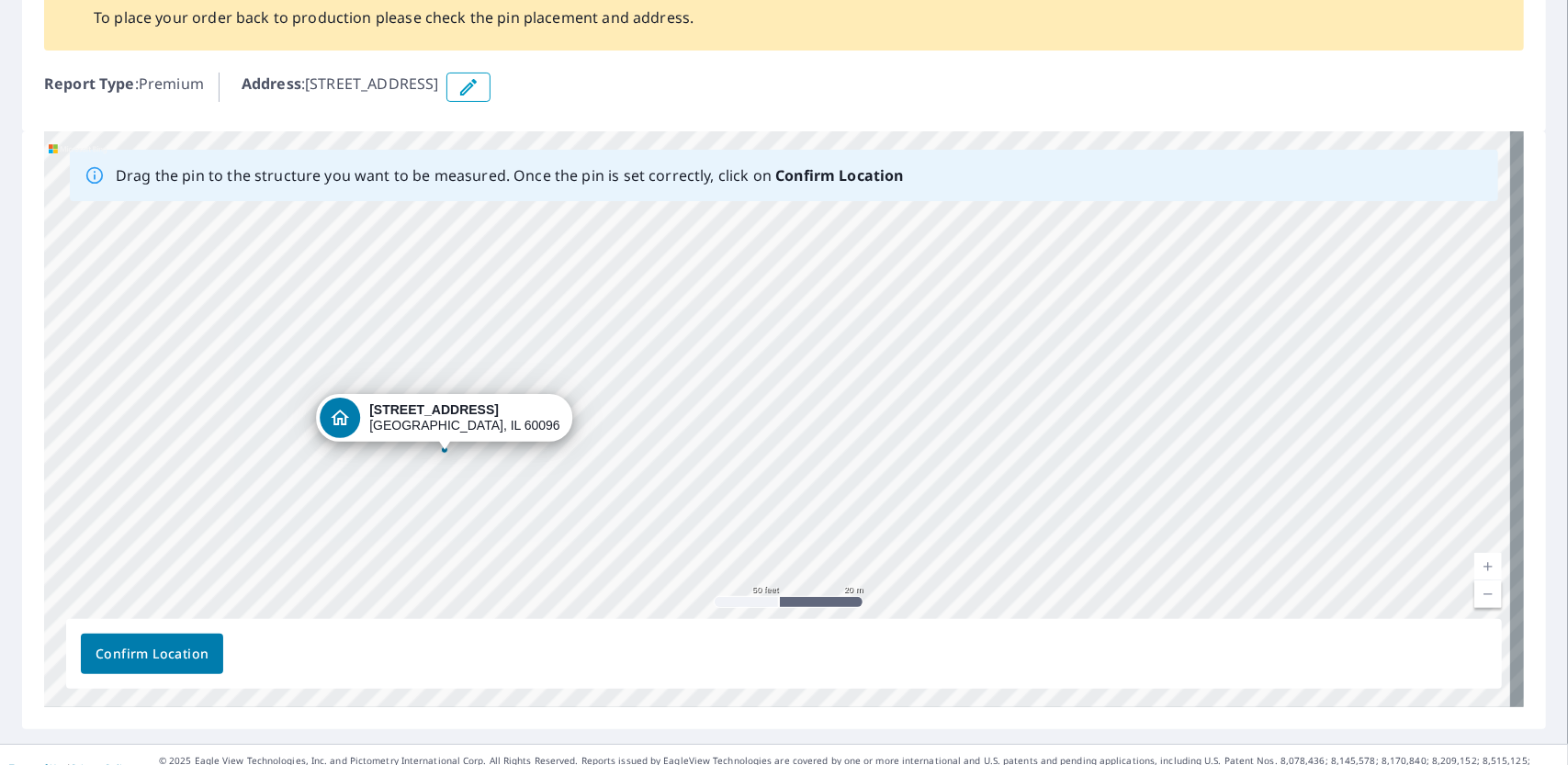
drag, startPoint x: 821, startPoint y: 382, endPoint x: 489, endPoint y: 415, distance: 333.6
click at [489, 415] on div "[STREET_ADDRESS]" at bounding box center [784, 419] width 1480 height 576
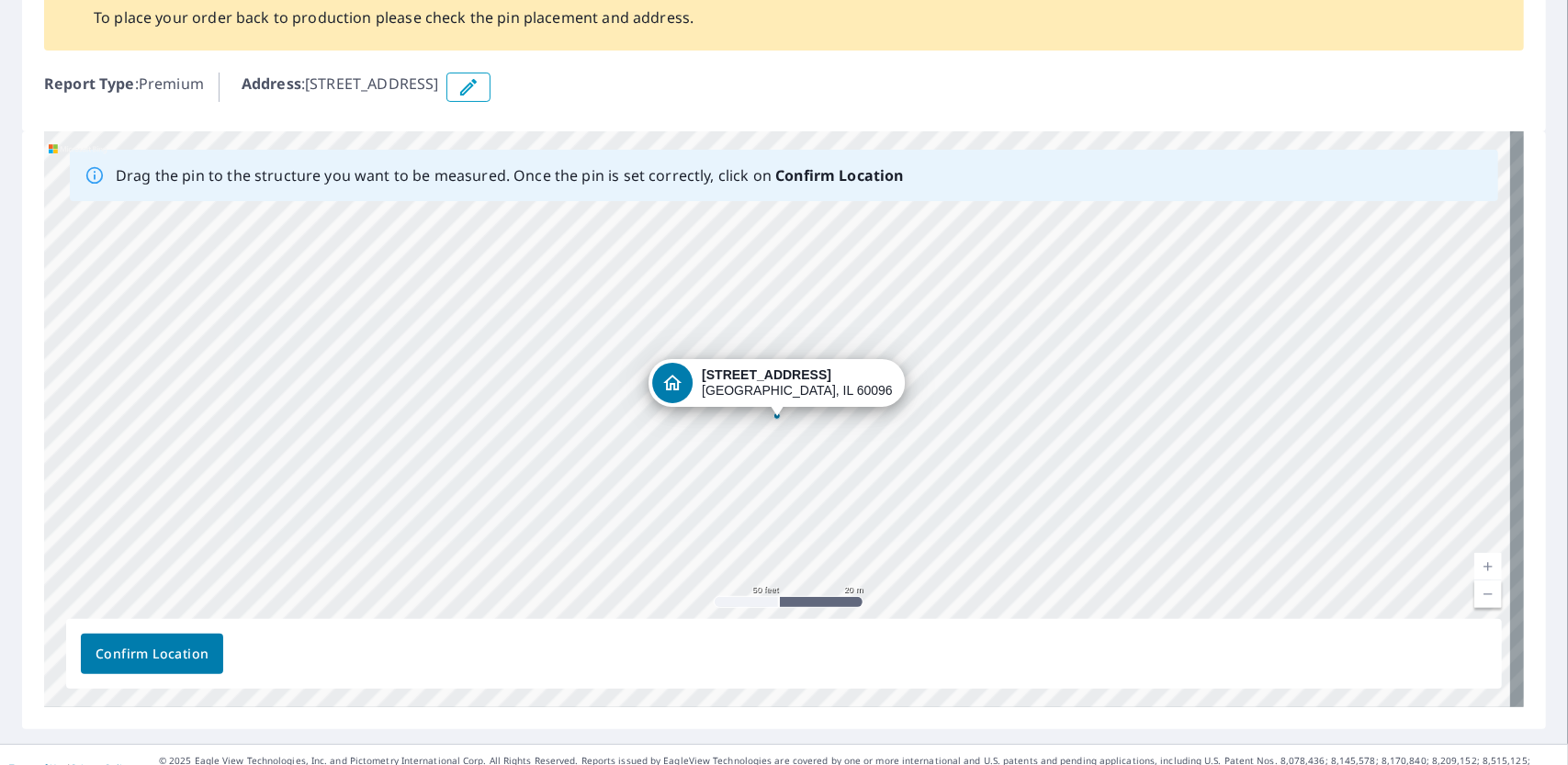
scroll to position [0, 0]
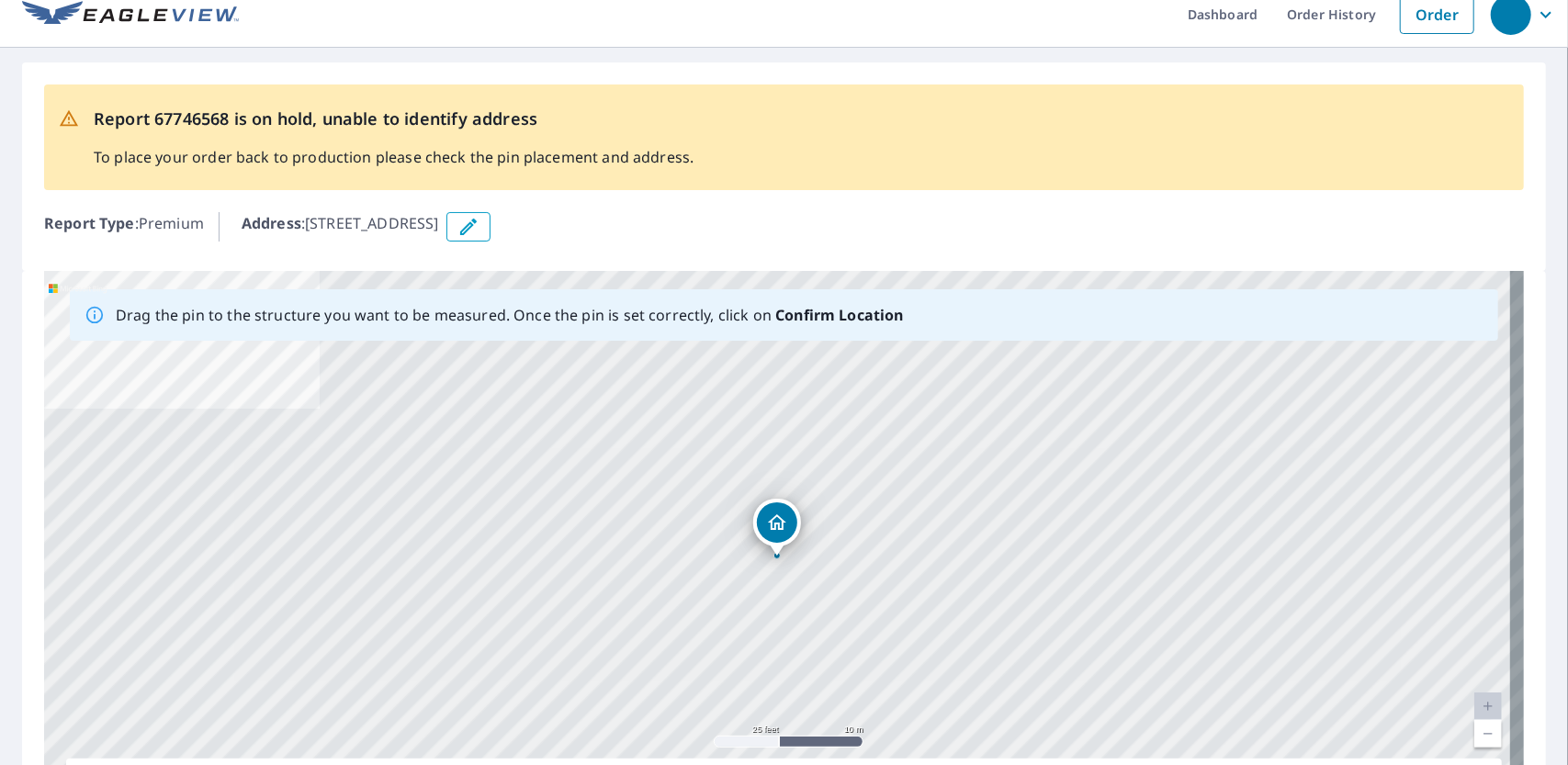
scroll to position [37, 0]
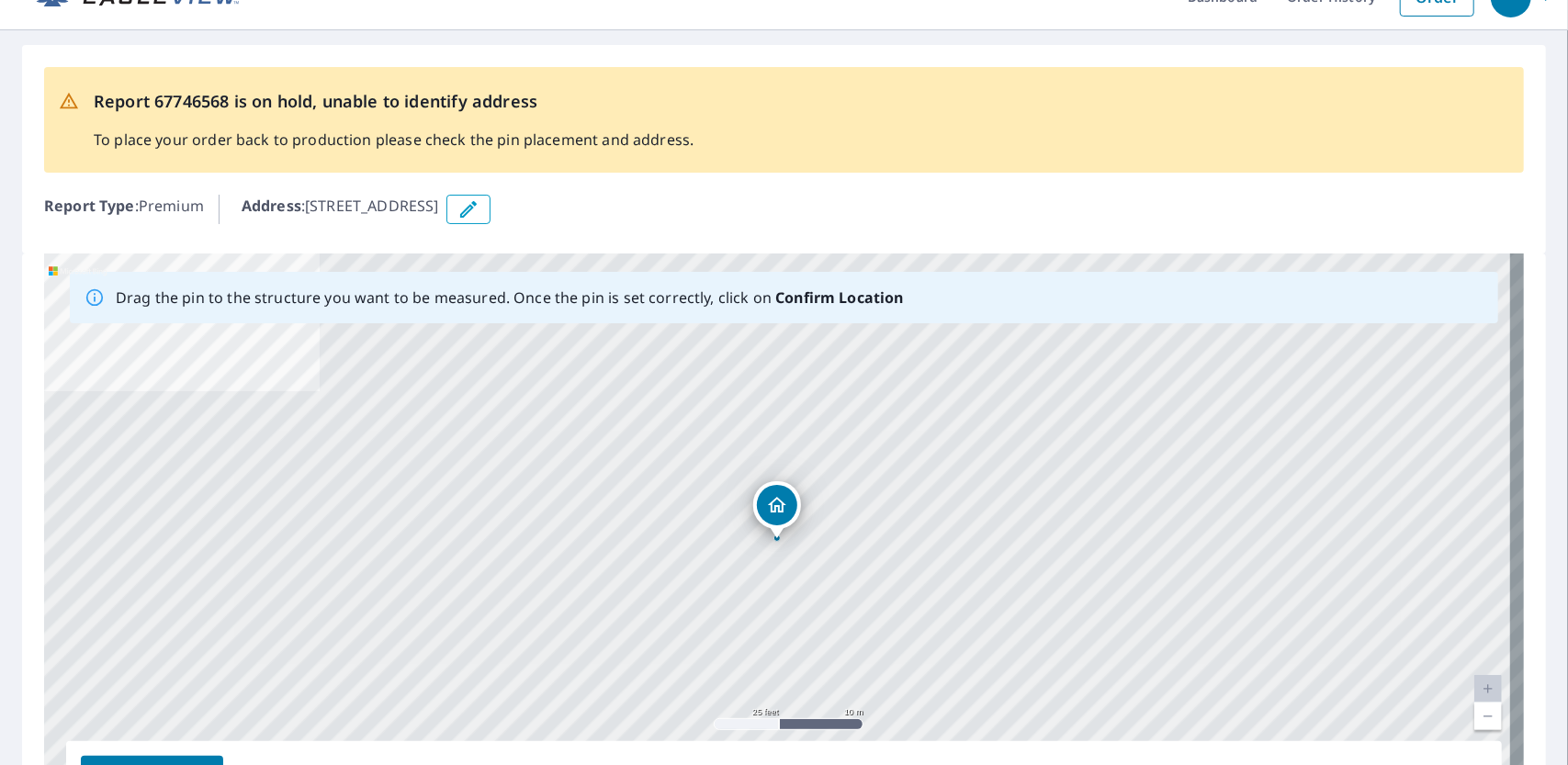
click at [1264, 598] on div "[STREET_ADDRESS]" at bounding box center [784, 541] width 1480 height 576
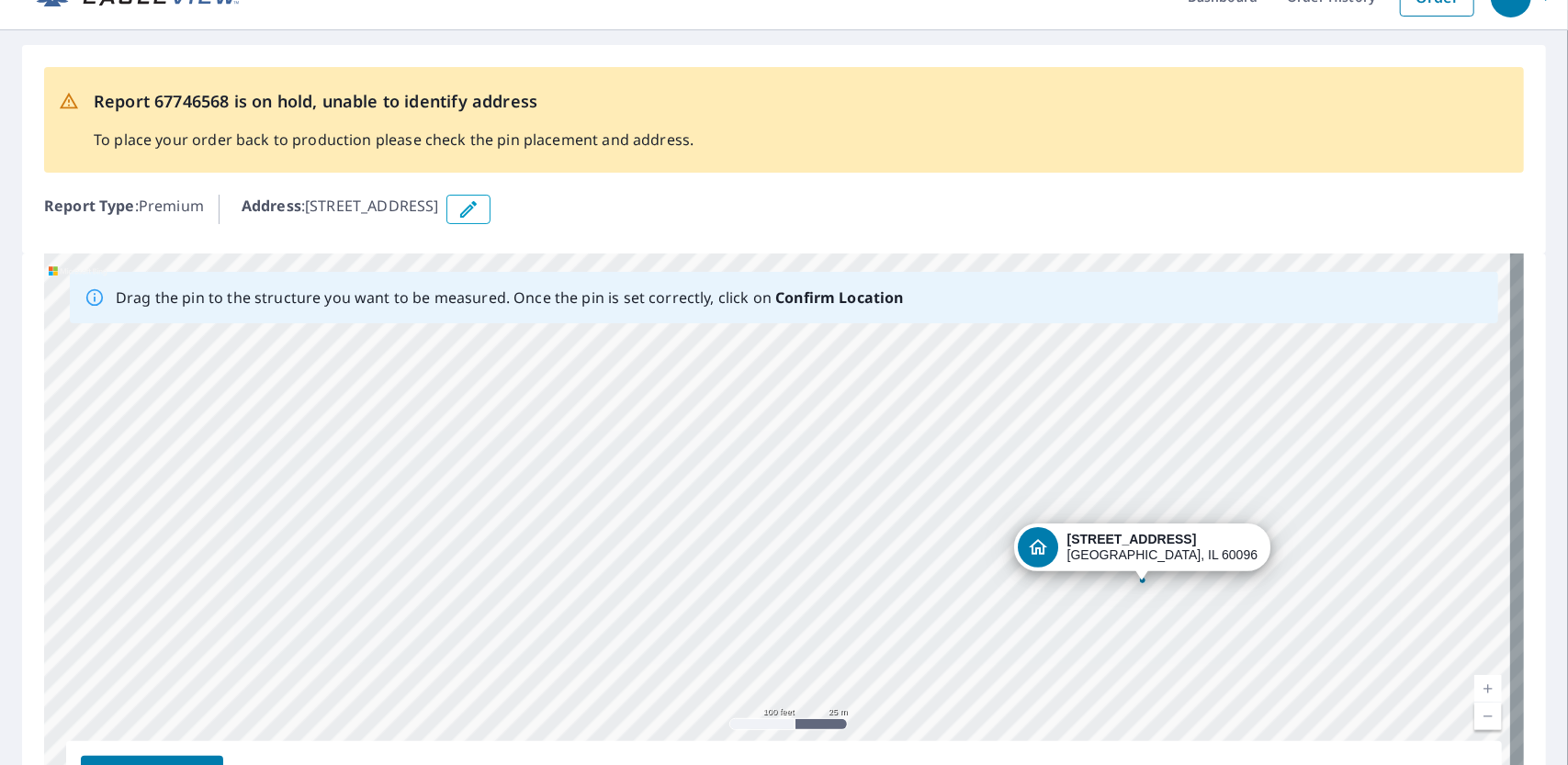
drag, startPoint x: 1264, startPoint y: 598, endPoint x: 1501, endPoint y: 210, distance: 454.7
click at [1501, 210] on div "Address : [STREET_ADDRESS]" at bounding box center [883, 209] width 1282 height 29
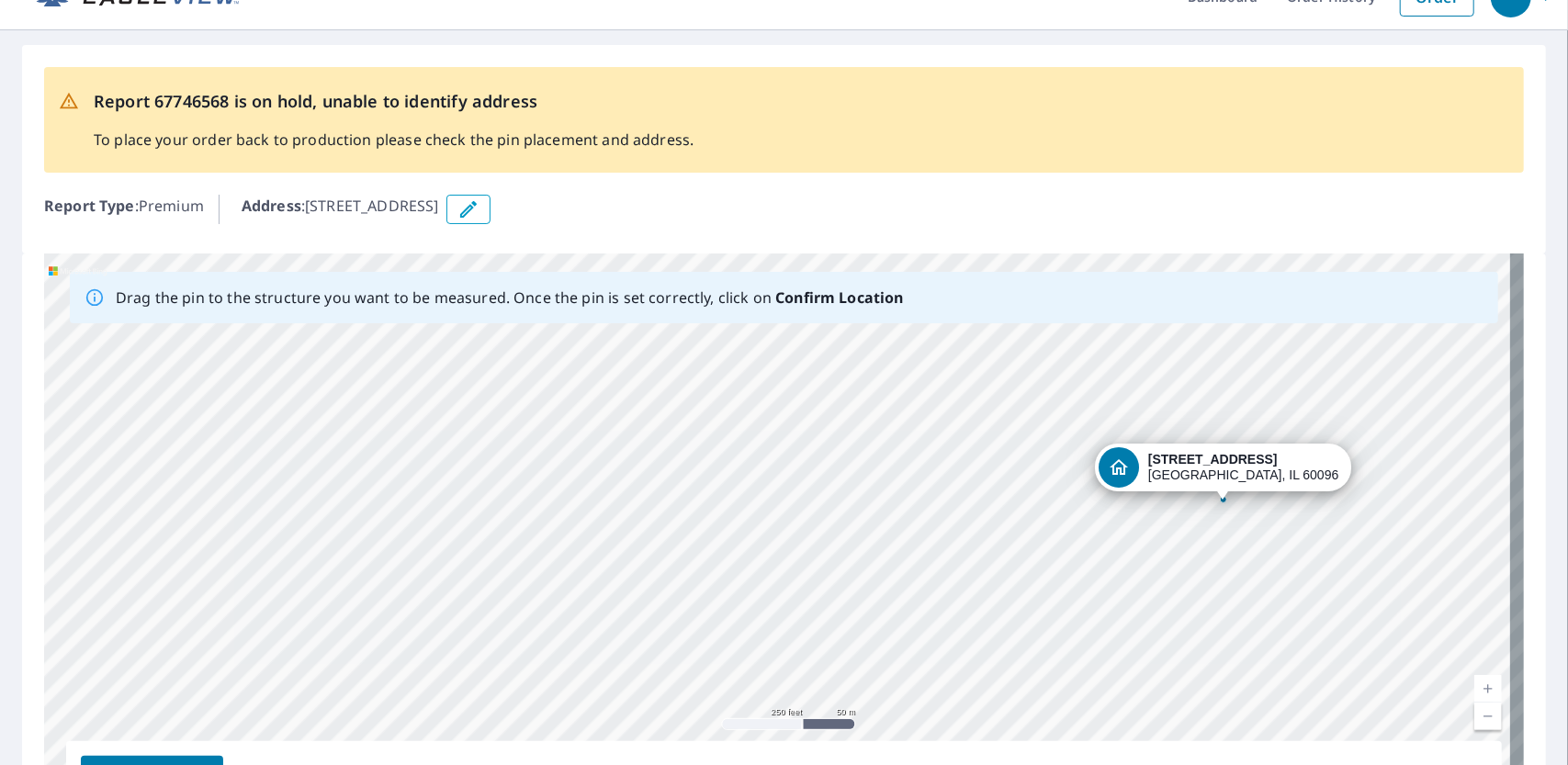
drag, startPoint x: 1304, startPoint y: 423, endPoint x: 755, endPoint y: 146, distance: 614.9
click at [755, 146] on div "Report 67746568 is on hold, unable to identify address To place your order back…" at bounding box center [784, 119] width 1480 height 106
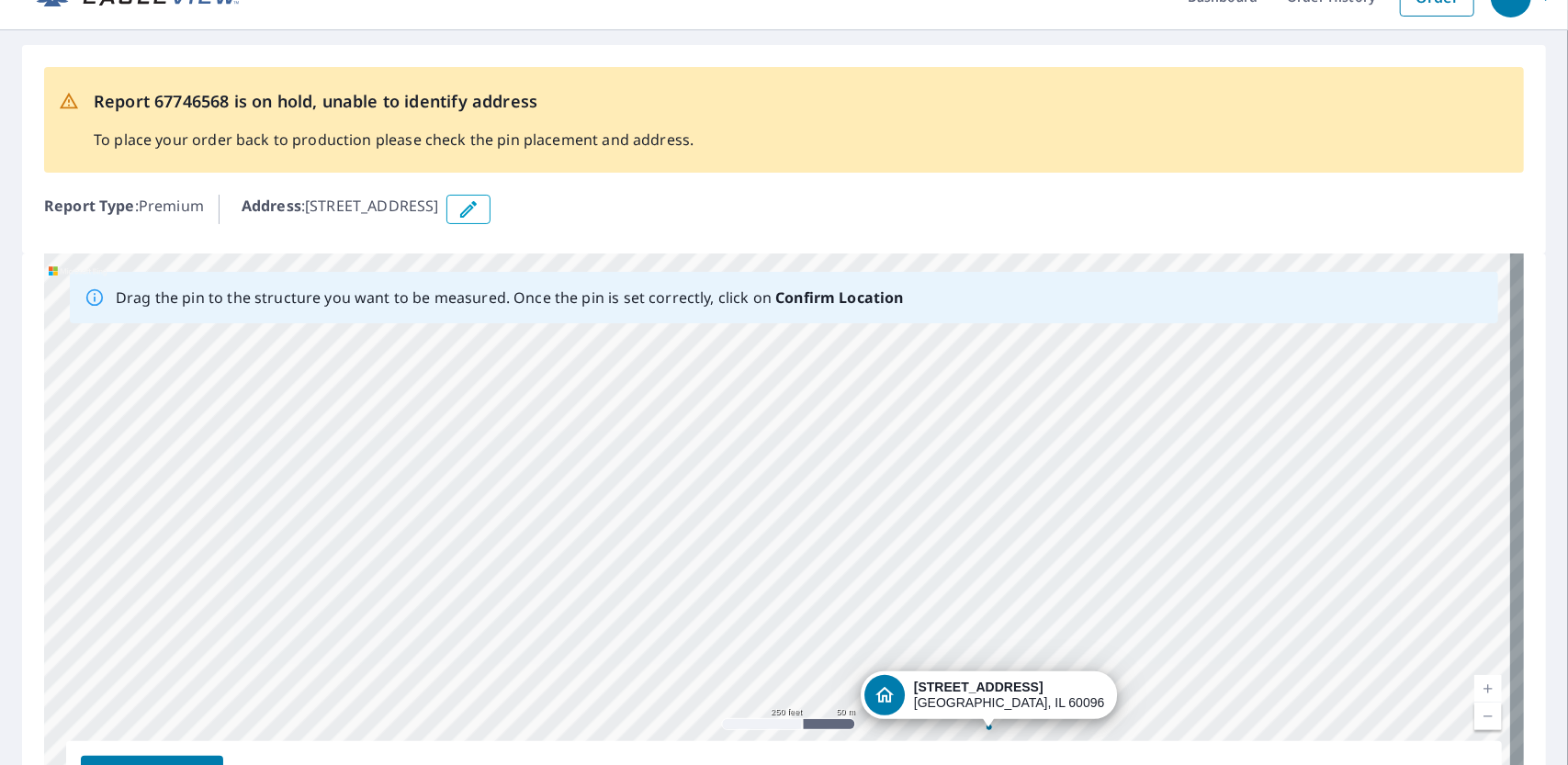
drag, startPoint x: 1046, startPoint y: 365, endPoint x: 812, endPoint y: 593, distance: 326.7
click at [812, 593] on div "[STREET_ADDRESS]" at bounding box center [784, 541] width 1480 height 576
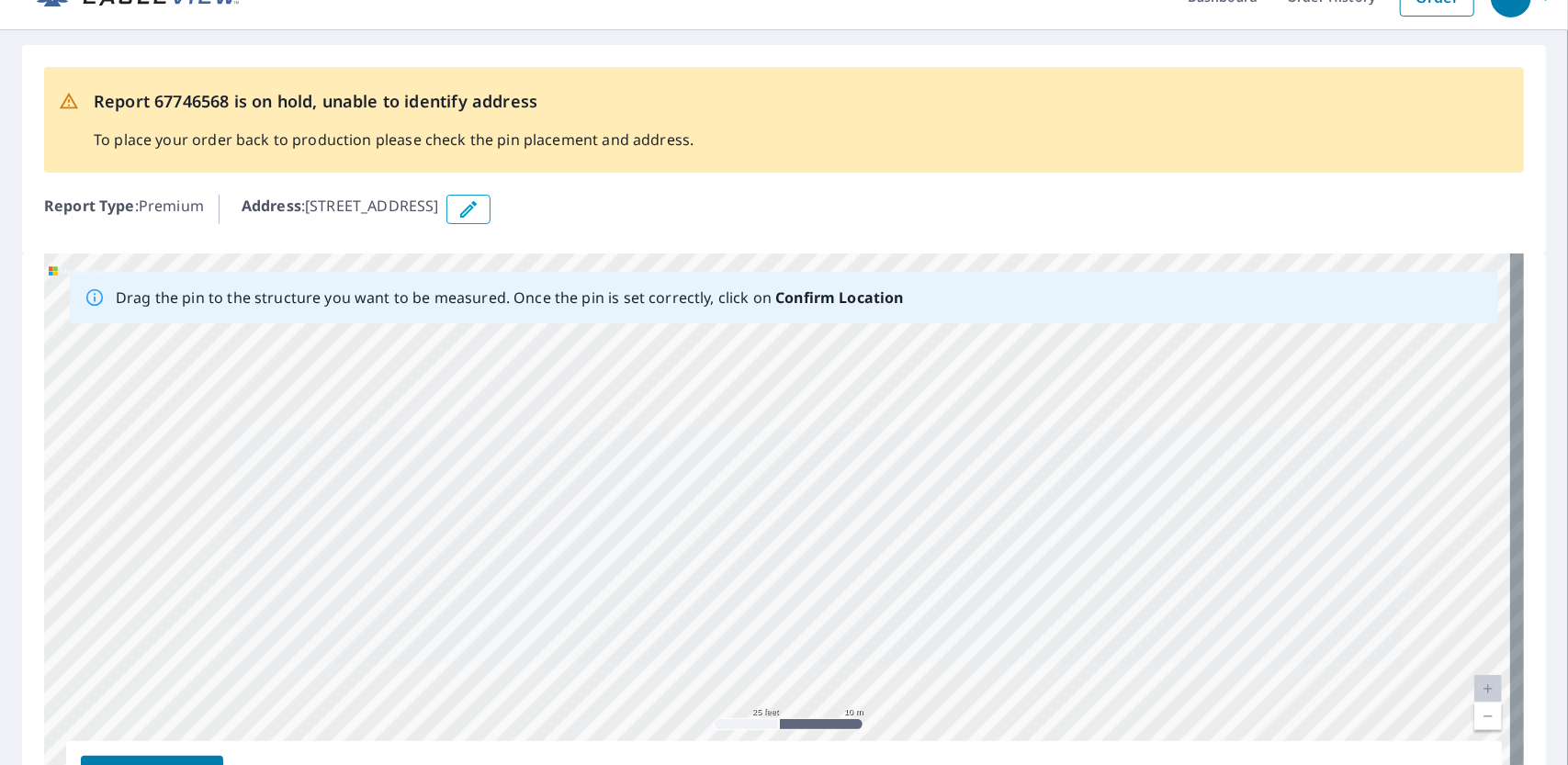
drag, startPoint x: 1076, startPoint y: 604, endPoint x: 1363, endPoint y: 98, distance: 581.7
click at [1363, 98] on div "Report 67746568 is on hold, unable to identify address To place your order back…" at bounding box center [784, 119] width 1480 height 106
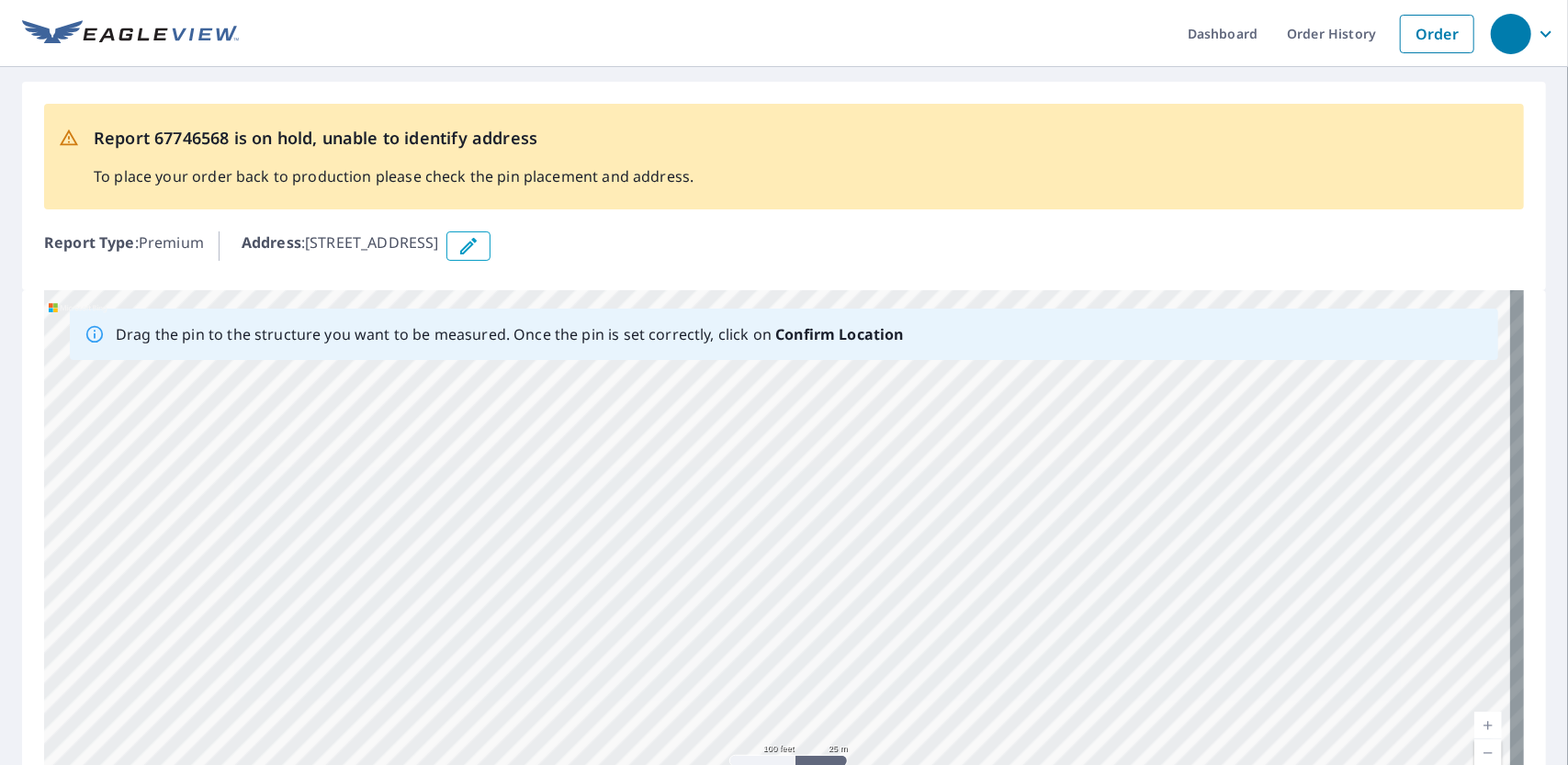
drag, startPoint x: 964, startPoint y: 494, endPoint x: 912, endPoint y: 596, distance: 114.5
click at [912, 596] on div "[STREET_ADDRESS]" at bounding box center [784, 578] width 1480 height 576
drag, startPoint x: 956, startPoint y: 627, endPoint x: 849, endPoint y: 585, distance: 114.9
drag, startPoint x: 849, startPoint y: 585, endPoint x: 890, endPoint y: 671, distance: 95.3
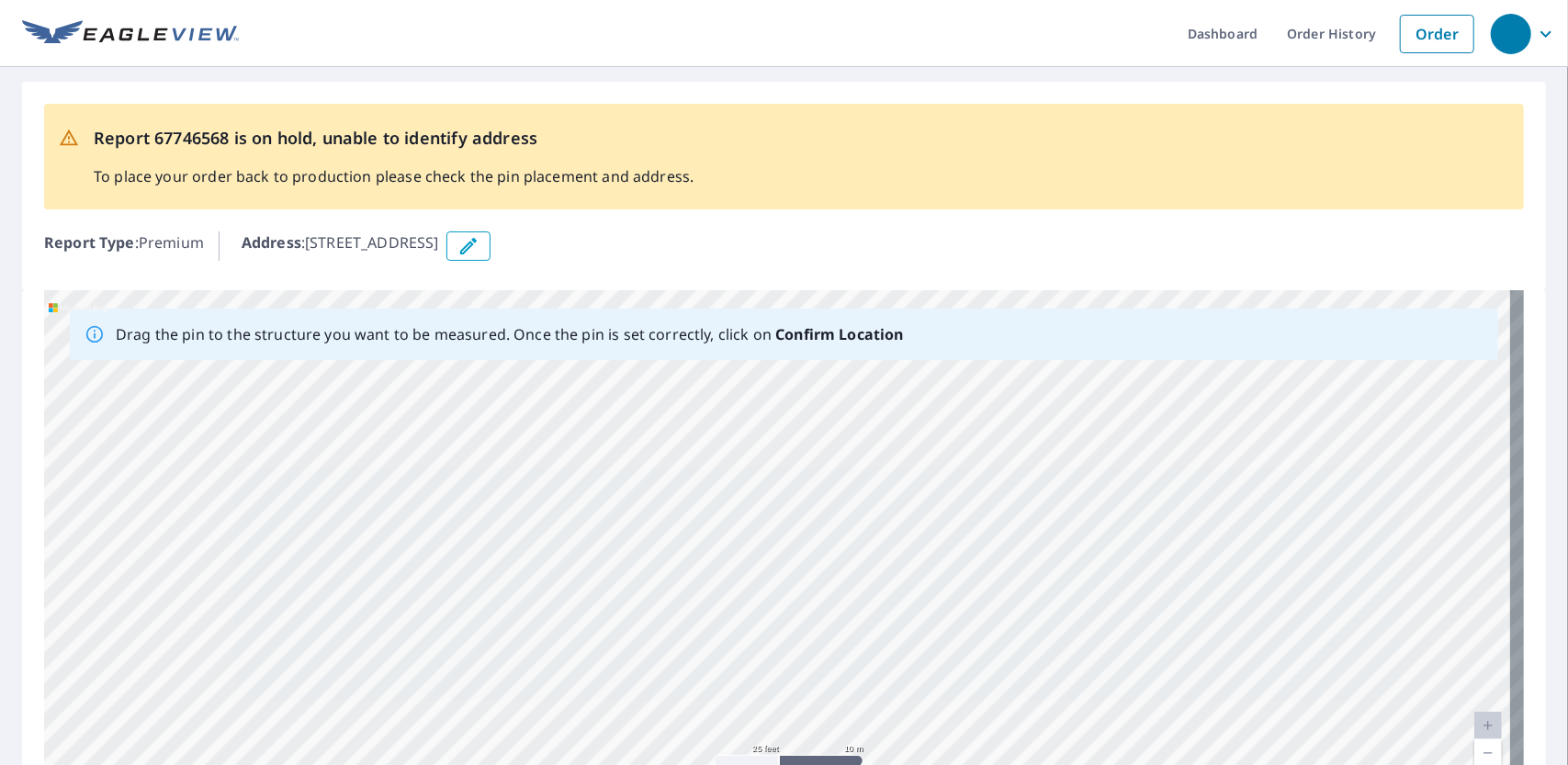
click at [890, 671] on div "[STREET_ADDRESS]" at bounding box center [784, 578] width 1480 height 576
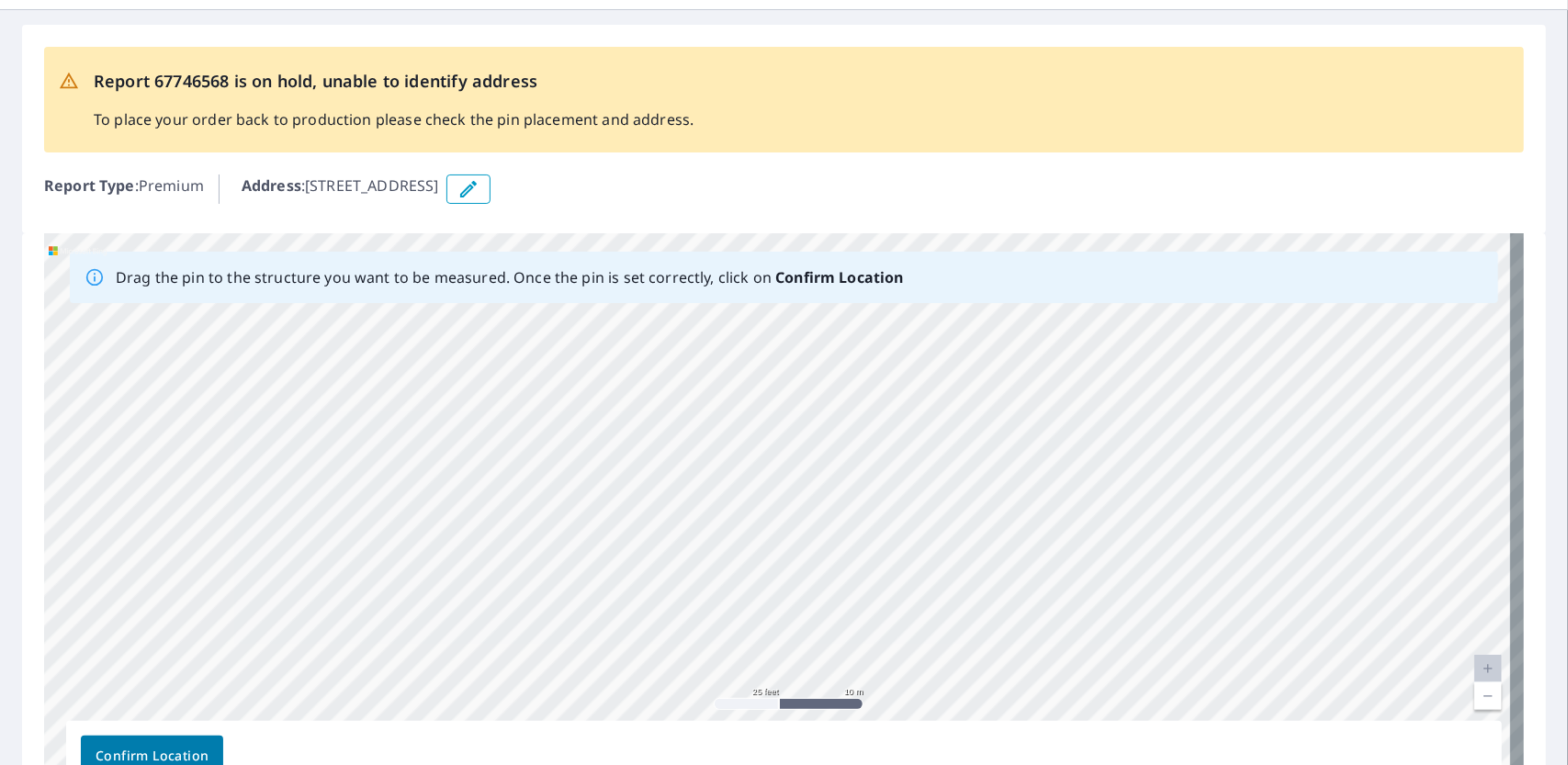
scroll to position [74, 0]
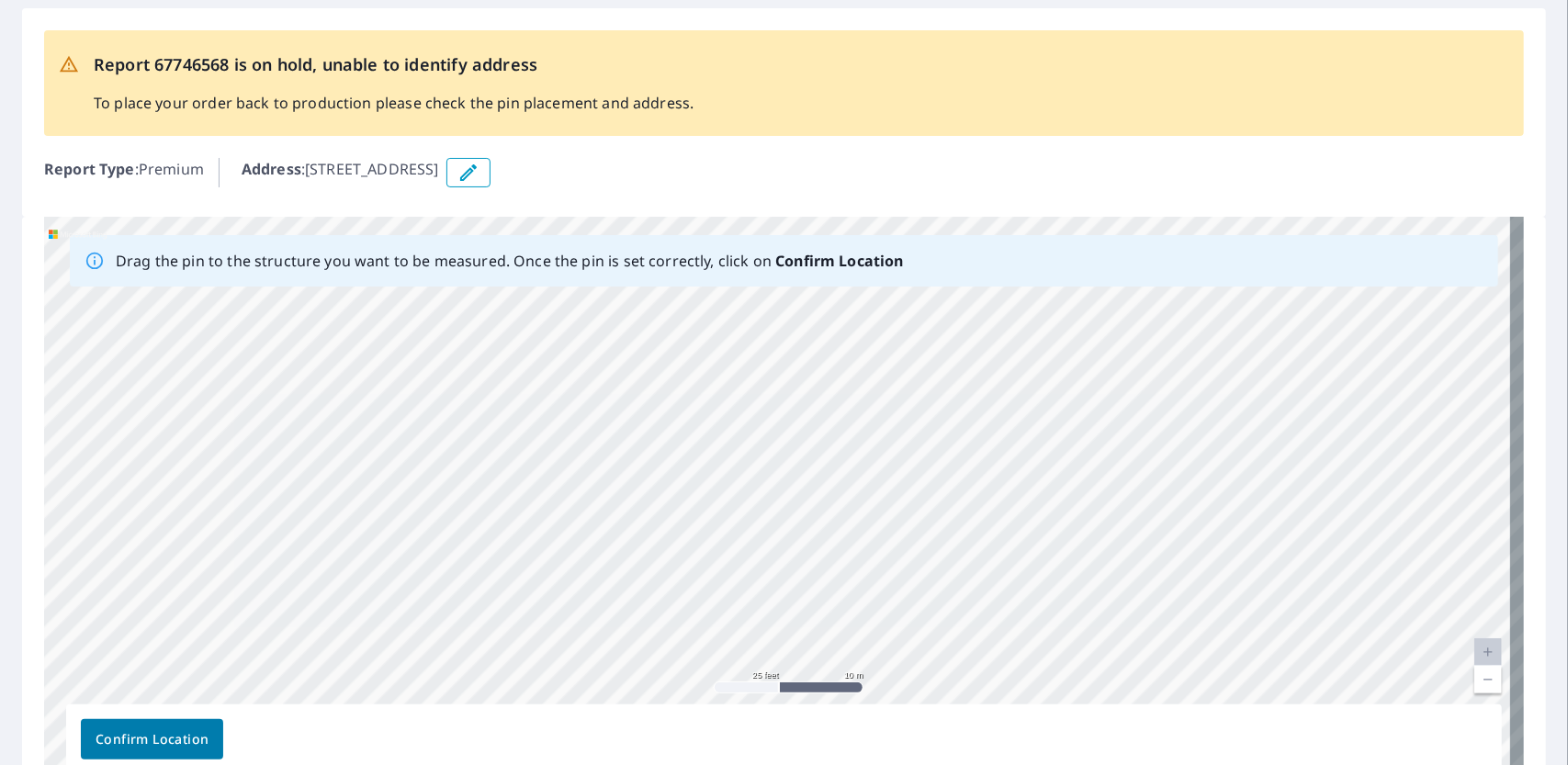
drag, startPoint x: 1133, startPoint y: 545, endPoint x: 1315, endPoint y: 619, distance: 196.5
click at [1315, 619] on div "[STREET_ADDRESS]" at bounding box center [784, 505] width 1480 height 576
click at [1475, 672] on link "Current Level 20, Zoom Out" at bounding box center [1488, 680] width 27 height 27
click at [1475, 672] on link "Current Level 19, Zoom Out" at bounding box center [1488, 680] width 27 height 27
click at [1475, 672] on link "Current Level 18, Zoom Out" at bounding box center [1488, 680] width 27 height 27
